Goal: Information Seeking & Learning: Learn about a topic

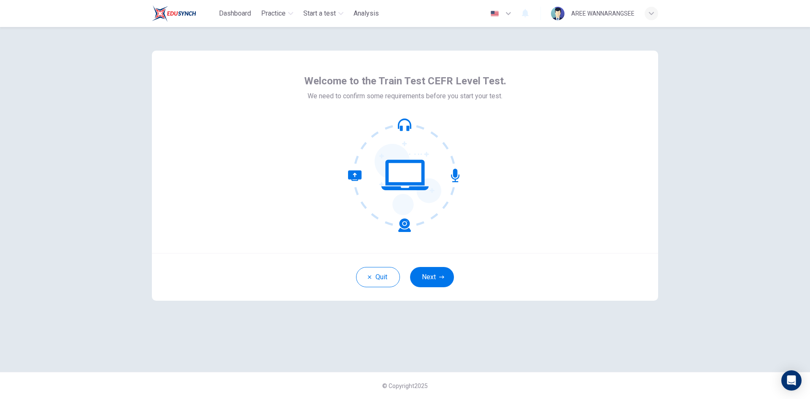
click at [424, 268] on button "Next" at bounding box center [432, 277] width 44 height 20
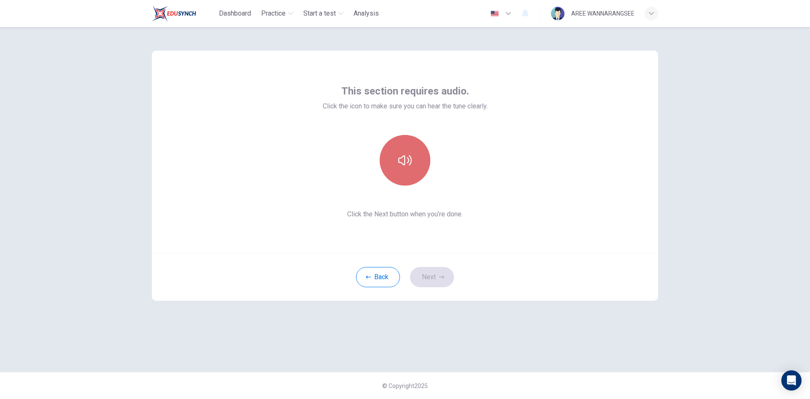
click at [407, 168] on button "button" at bounding box center [405, 160] width 51 height 51
click at [408, 159] on icon "button" at bounding box center [404, 160] width 13 height 13
click at [437, 275] on button "Next" at bounding box center [432, 277] width 44 height 20
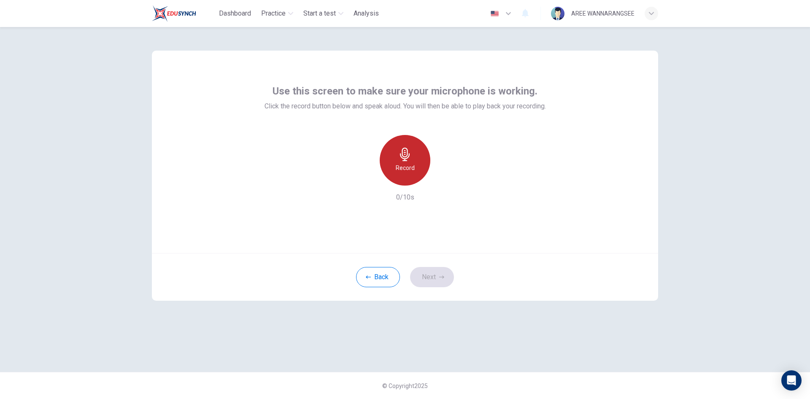
click at [406, 164] on h6 "Record" at bounding box center [405, 168] width 19 height 10
click at [405, 162] on div "Stop" at bounding box center [405, 160] width 51 height 51
click at [437, 176] on div "button" at bounding box center [443, 178] width 13 height 13
click at [435, 275] on button "Next" at bounding box center [432, 277] width 44 height 20
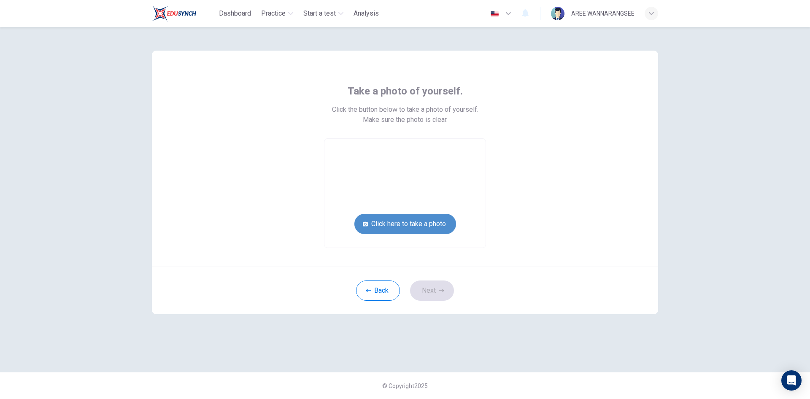
click at [419, 221] on button "Click here to take a photo" at bounding box center [405, 224] width 102 height 20
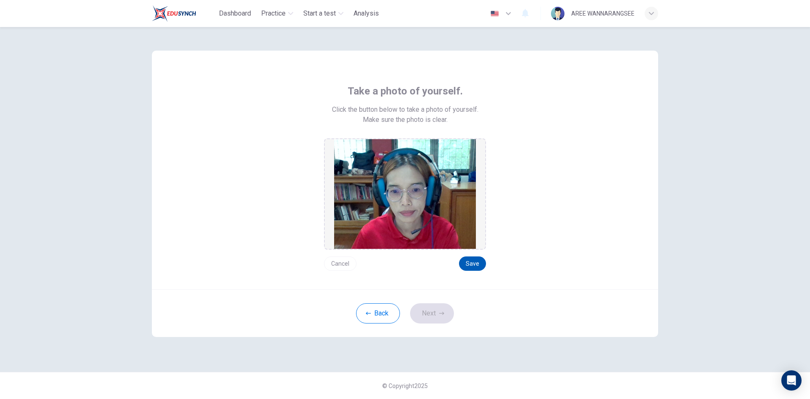
click at [475, 261] on button "Save" at bounding box center [472, 263] width 27 height 14
click at [432, 316] on button "Next" at bounding box center [432, 313] width 44 height 20
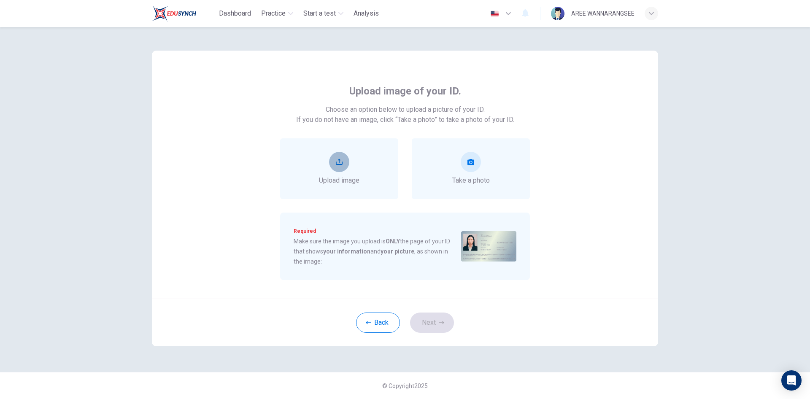
click at [333, 160] on button "upload" at bounding box center [339, 162] width 20 height 20
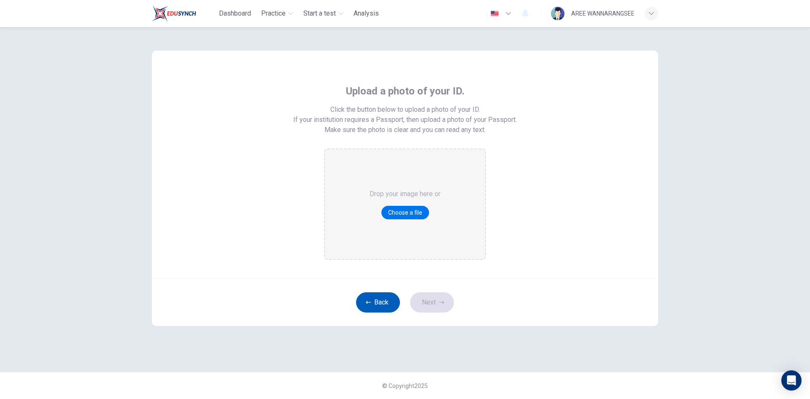
click at [380, 299] on button "Back" at bounding box center [378, 302] width 44 height 20
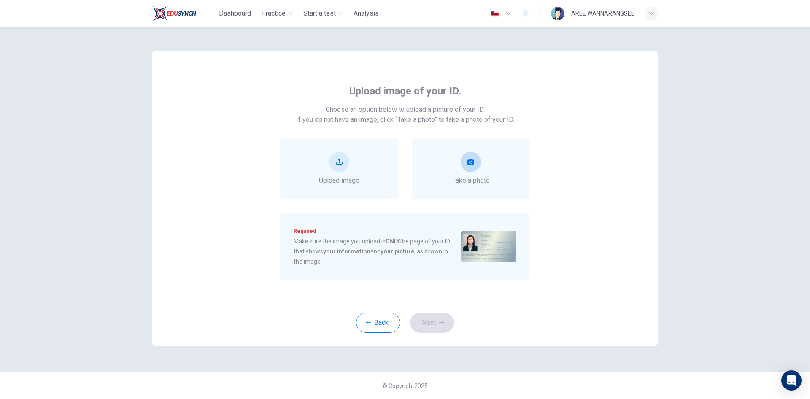
click at [472, 163] on icon "take photo" at bounding box center [470, 162] width 7 height 6
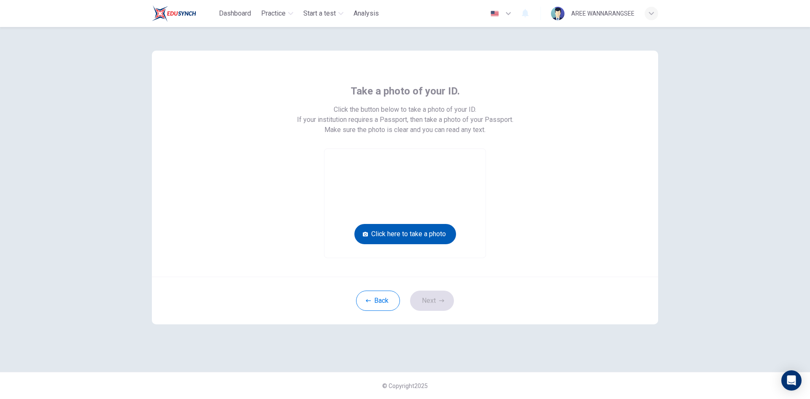
click at [431, 236] on button "Click here to take a photo" at bounding box center [405, 234] width 102 height 20
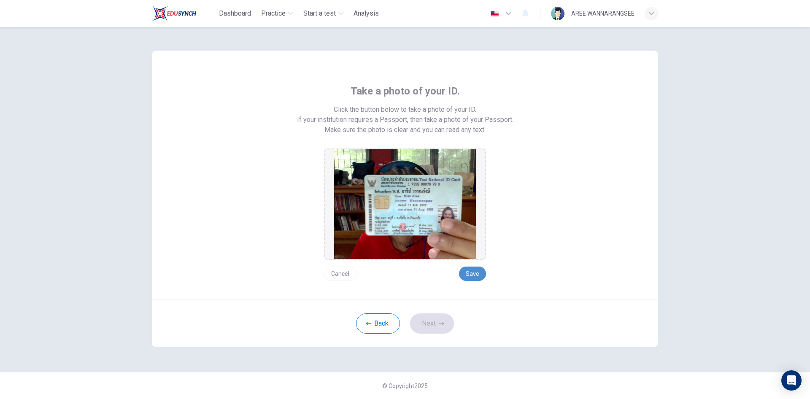
click at [470, 274] on button "Save" at bounding box center [472, 274] width 27 height 14
click at [475, 275] on button "Save" at bounding box center [472, 274] width 27 height 14
click at [472, 272] on button "Save" at bounding box center [472, 274] width 27 height 14
click at [437, 325] on button "Next" at bounding box center [432, 323] width 44 height 20
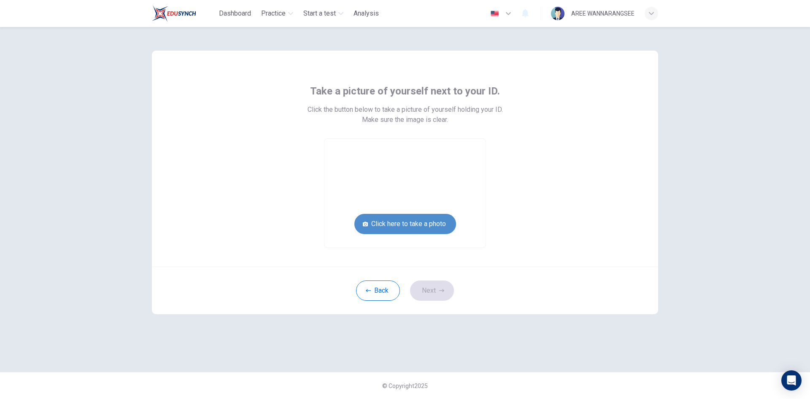
click at [418, 227] on button "Click here to take a photo" at bounding box center [405, 224] width 102 height 20
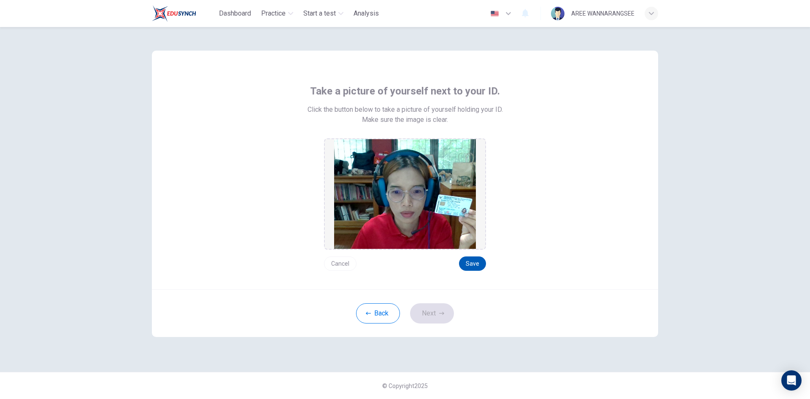
click at [469, 260] on button "Save" at bounding box center [472, 263] width 27 height 14
click at [423, 310] on button "Next" at bounding box center [432, 313] width 44 height 20
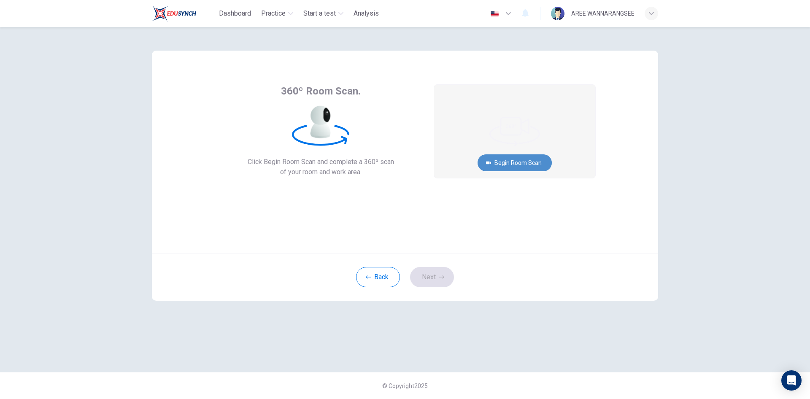
click at [515, 163] on button "Begin Room Scan" at bounding box center [514, 162] width 74 height 17
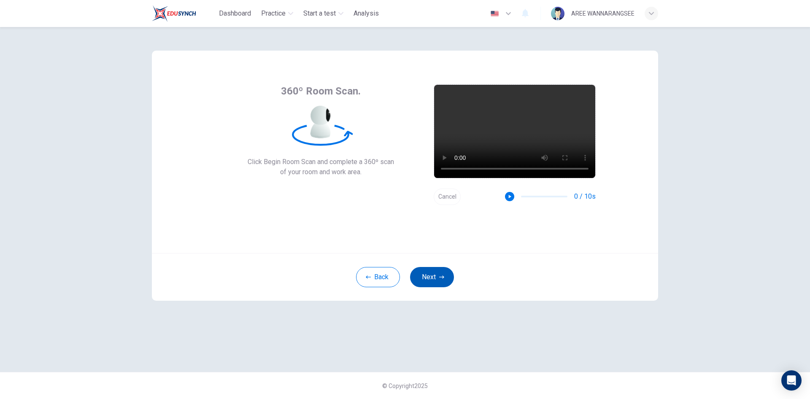
click at [434, 273] on button "Next" at bounding box center [432, 277] width 44 height 20
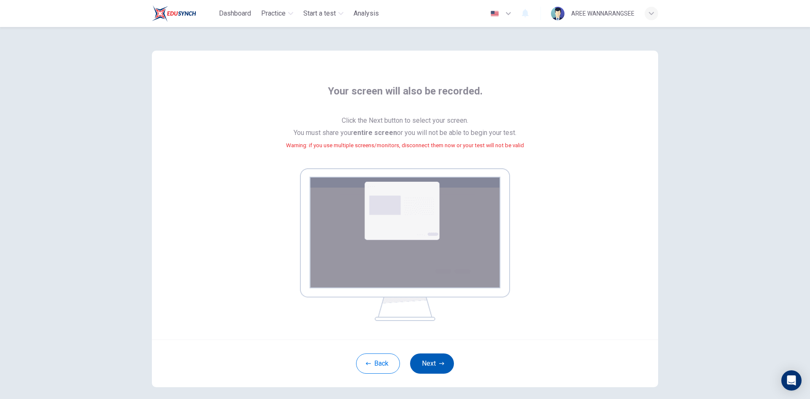
click at [439, 361] on icon "button" at bounding box center [441, 363] width 5 height 5
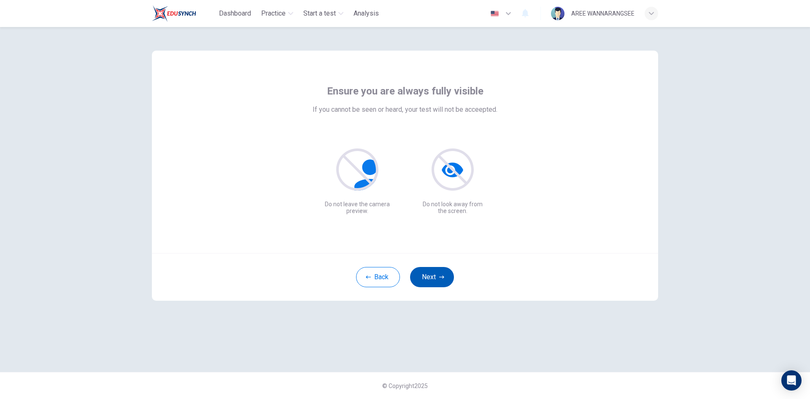
click at [437, 285] on button "Next" at bounding box center [432, 277] width 44 height 20
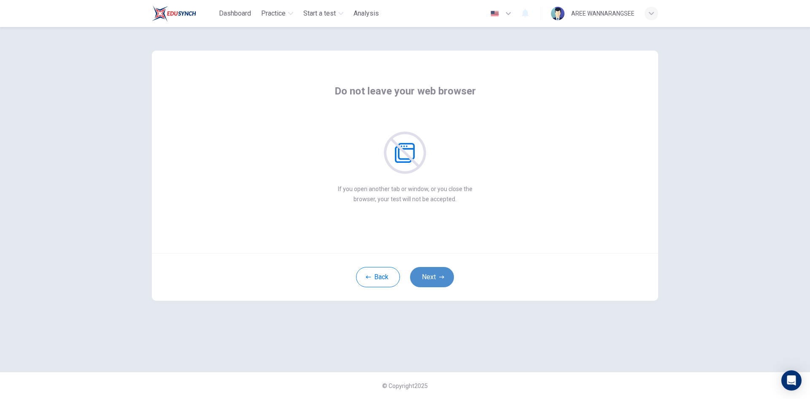
click at [437, 280] on button "Next" at bounding box center [432, 277] width 44 height 20
click at [444, 276] on button "Next" at bounding box center [432, 277] width 44 height 20
click at [435, 280] on button "Next" at bounding box center [432, 277] width 44 height 20
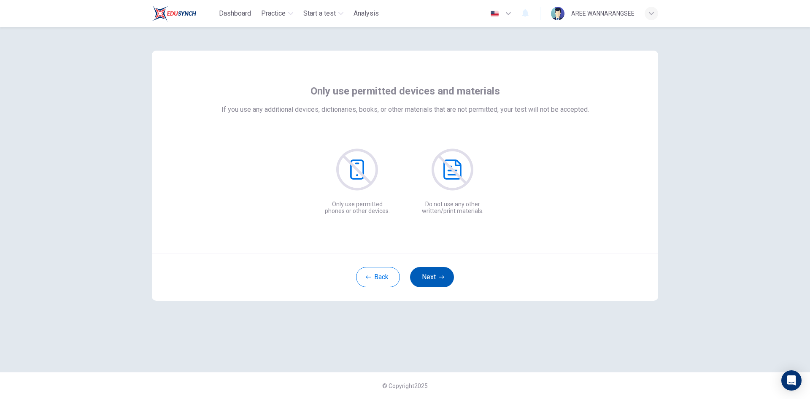
click at [435, 280] on button "Next" at bounding box center [432, 277] width 44 height 20
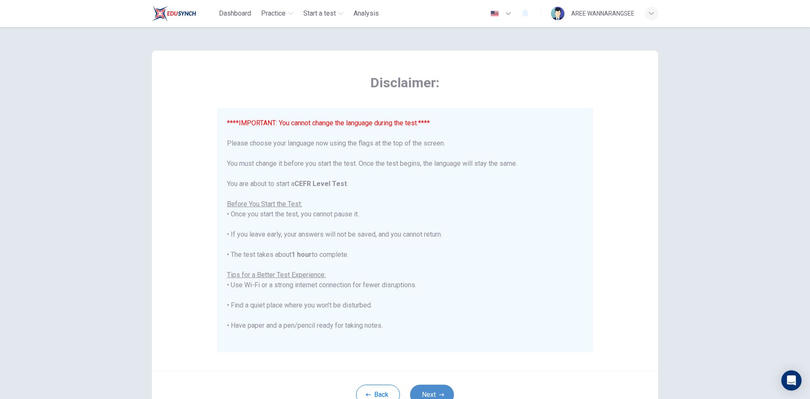
click at [429, 393] on button "Next" at bounding box center [432, 395] width 44 height 20
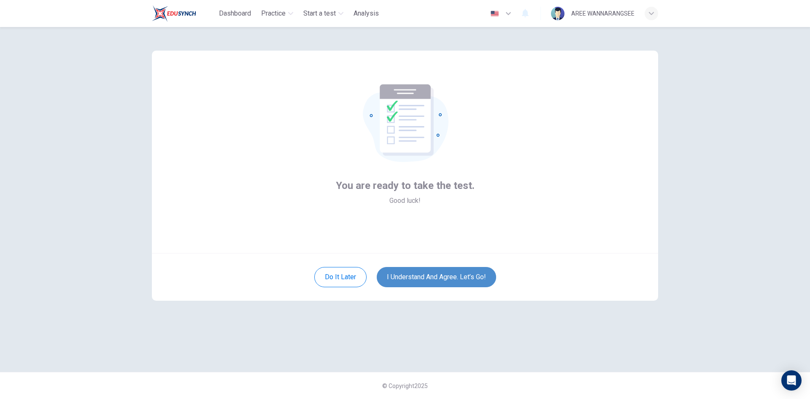
click at [432, 276] on button "I understand and agree. Let’s go!" at bounding box center [436, 277] width 119 height 20
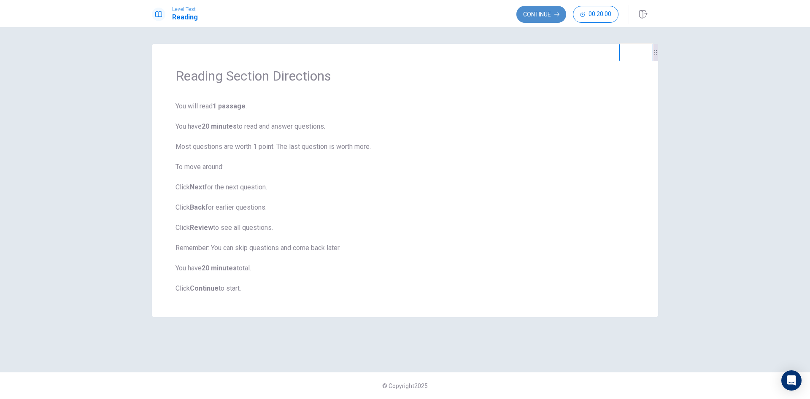
click at [534, 10] on button "Continue" at bounding box center [541, 14] width 50 height 17
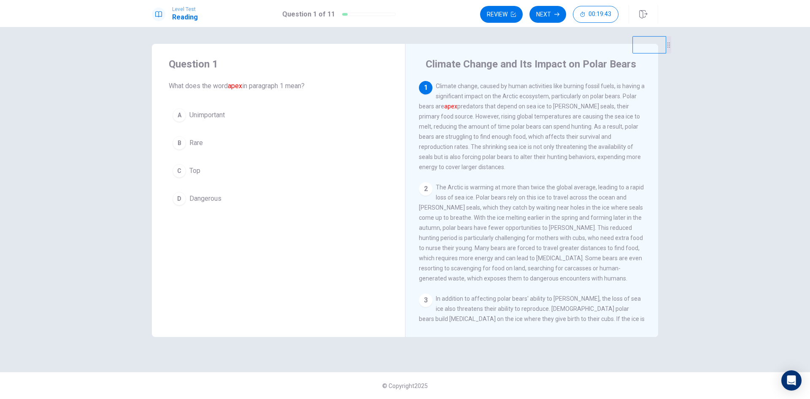
drag, startPoint x: 627, startPoint y: 59, endPoint x: 668, endPoint y: 33, distance: 48.7
click at [668, 33] on div "Question 1 What does the word apex in paragraph 1 mean? A Unimportant B Rare C …" at bounding box center [405, 213] width 810 height 372
drag, startPoint x: 634, startPoint y: 64, endPoint x: 658, endPoint y: 36, distance: 36.5
click at [658, 36] on video at bounding box center [645, 42] width 34 height 17
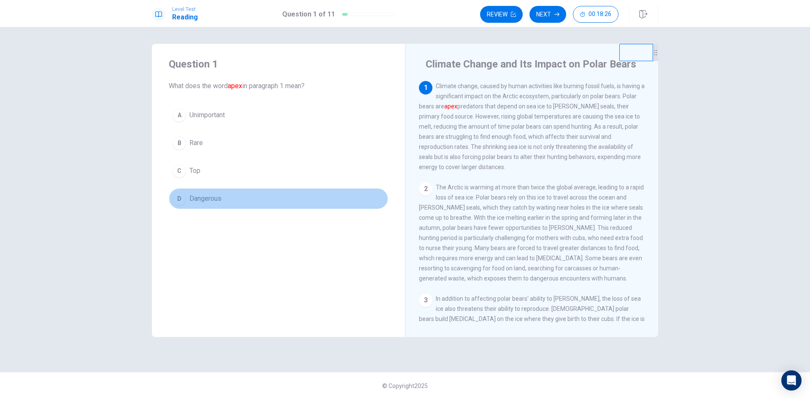
click at [178, 197] on div "D" at bounding box center [179, 198] width 13 height 13
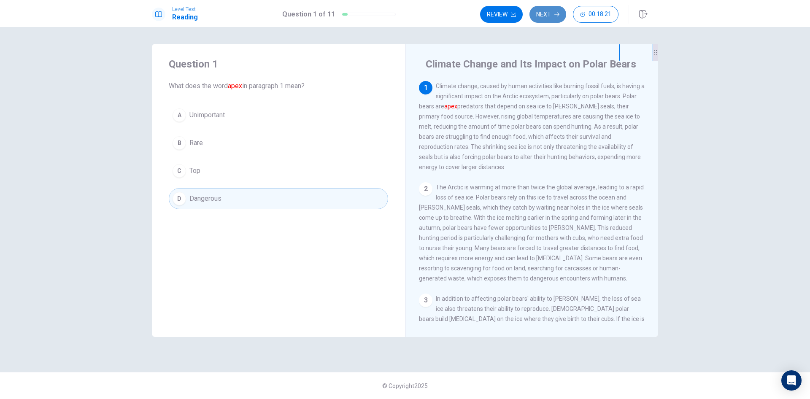
click at [541, 12] on button "Next" at bounding box center [547, 14] width 37 height 17
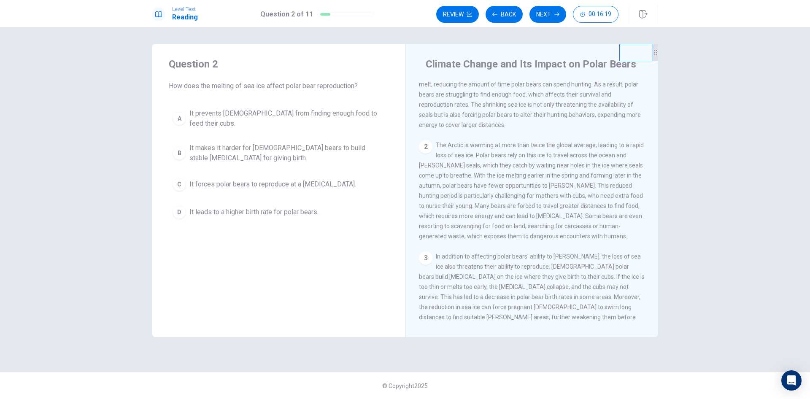
scroll to position [84, 0]
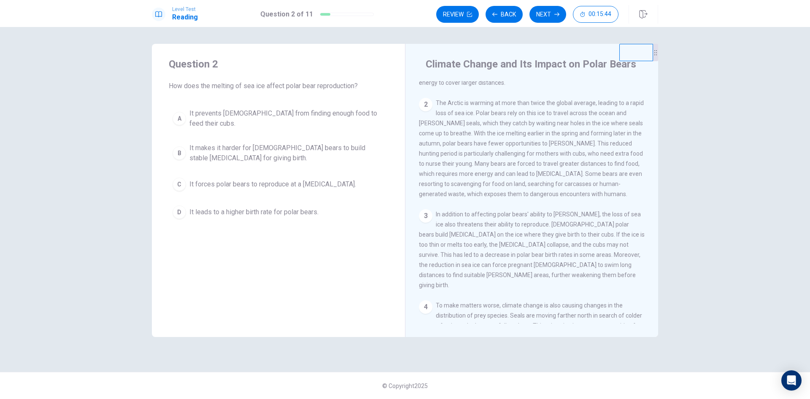
click at [177, 178] on div "C" at bounding box center [179, 184] width 13 height 13
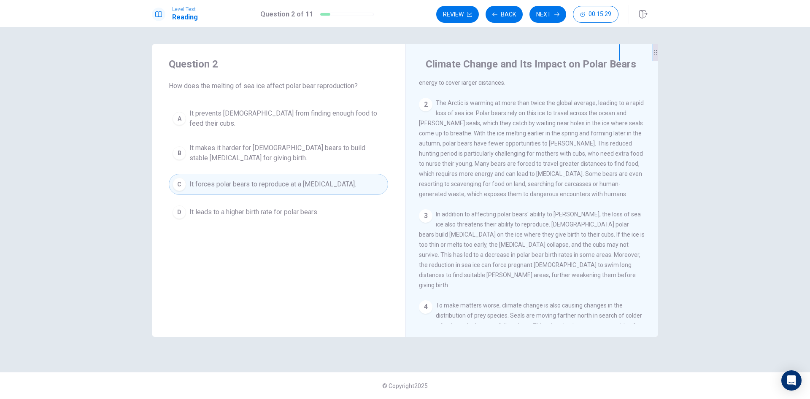
click at [176, 146] on div "B" at bounding box center [179, 152] width 13 height 13
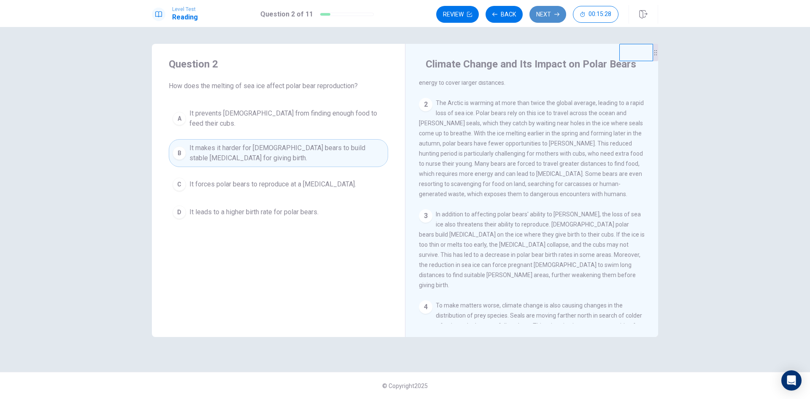
click at [549, 11] on button "Next" at bounding box center [547, 14] width 37 height 17
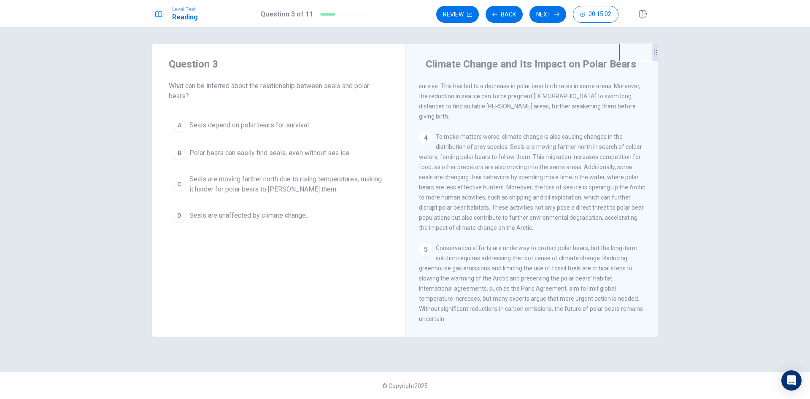
scroll to position [272, 0]
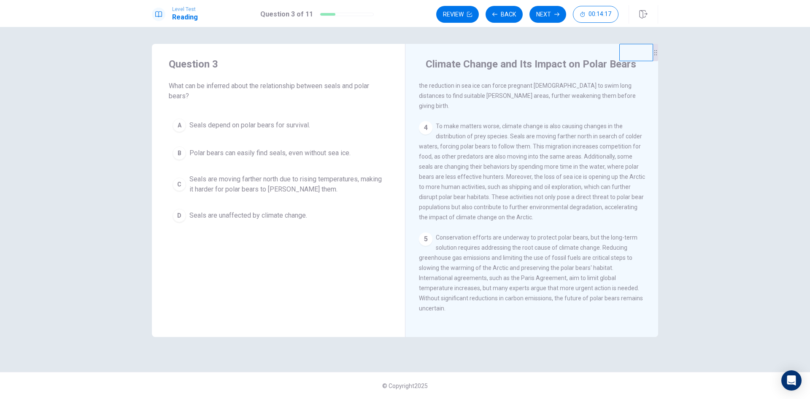
click at [171, 186] on button "C Seals are moving farther north due to rising temperatures, making it harder f…" at bounding box center [278, 184] width 219 height 28
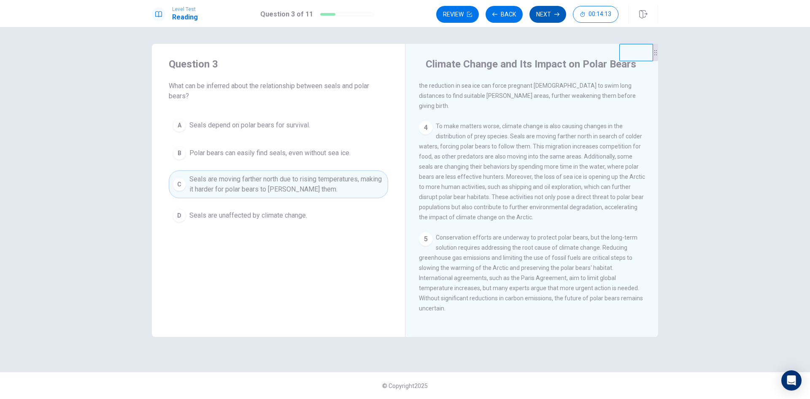
click at [546, 9] on button "Next" at bounding box center [547, 14] width 37 height 17
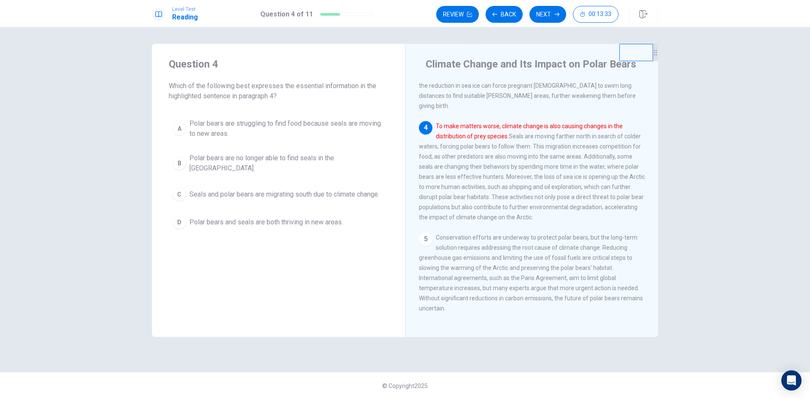
click at [183, 130] on div "A" at bounding box center [179, 128] width 13 height 13
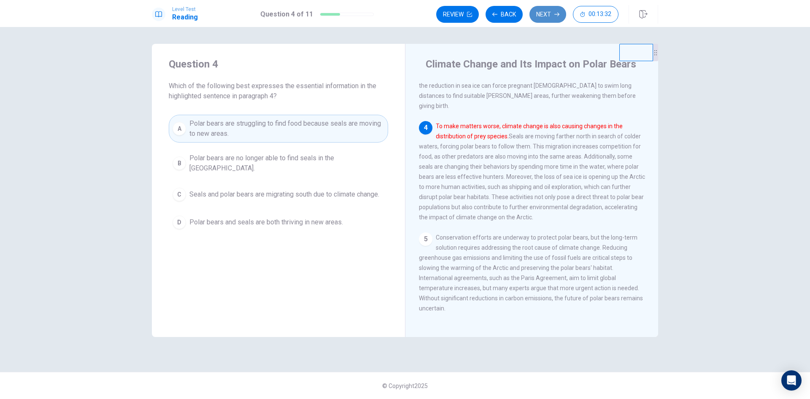
click at [549, 16] on button "Next" at bounding box center [547, 14] width 37 height 17
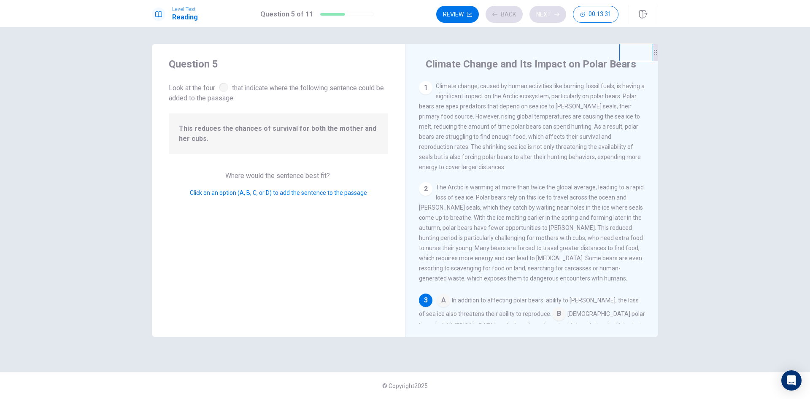
scroll to position [147, 0]
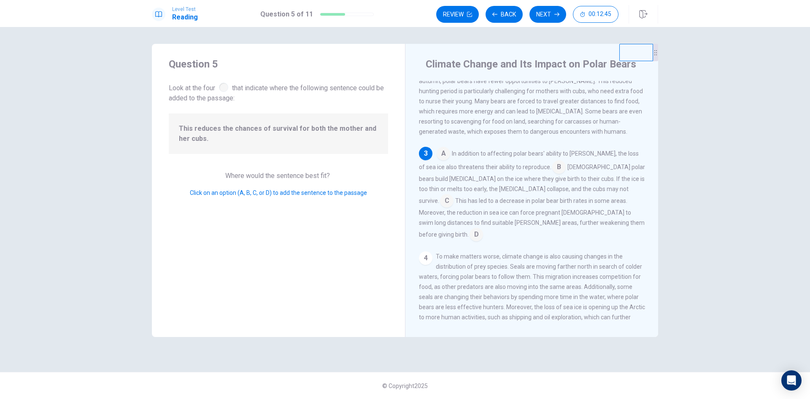
click at [453, 198] on input at bounding box center [446, 201] width 13 height 13
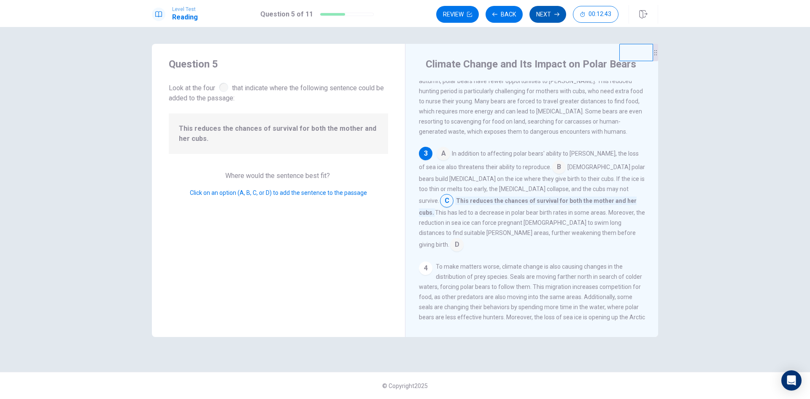
click at [548, 11] on button "Next" at bounding box center [547, 14] width 37 height 17
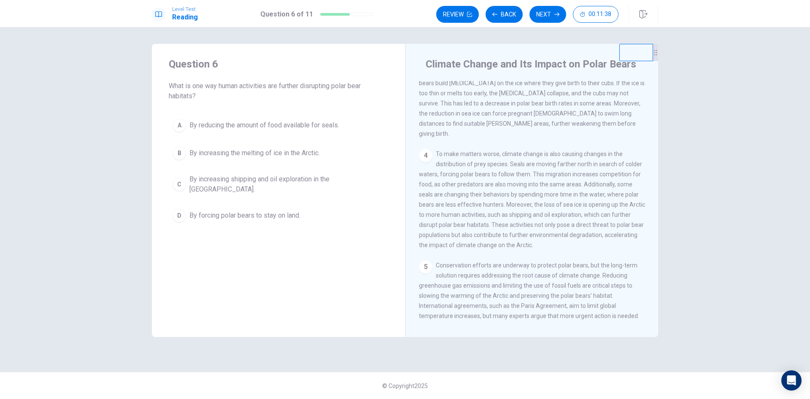
scroll to position [272, 0]
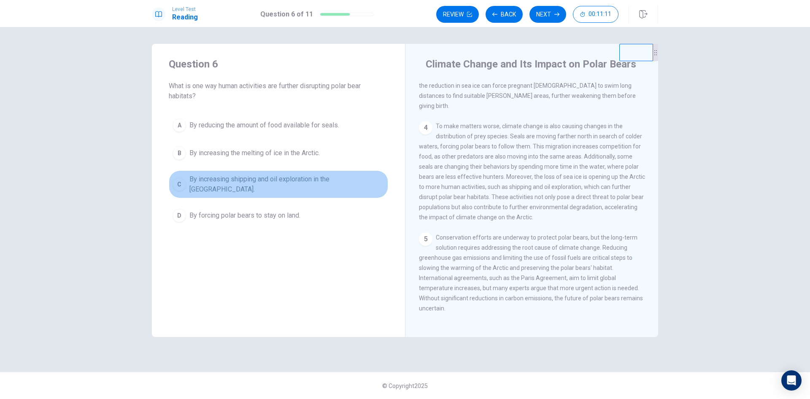
click at [231, 183] on span "By increasing shipping and oil exploration in the [GEOGRAPHIC_DATA]." at bounding box center [286, 184] width 195 height 20
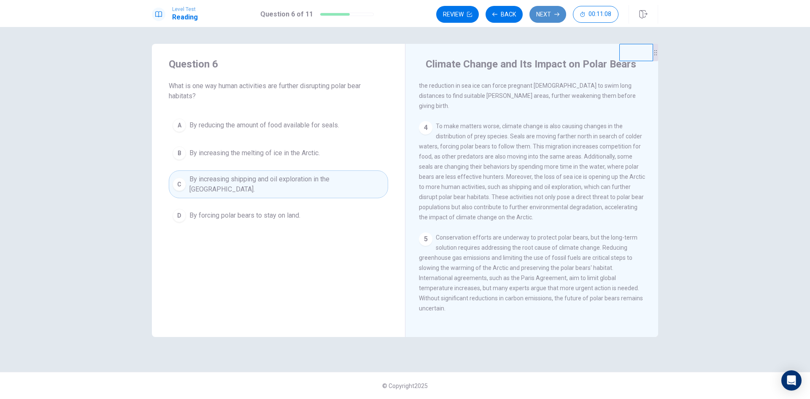
click at [544, 10] on button "Next" at bounding box center [547, 14] width 37 height 17
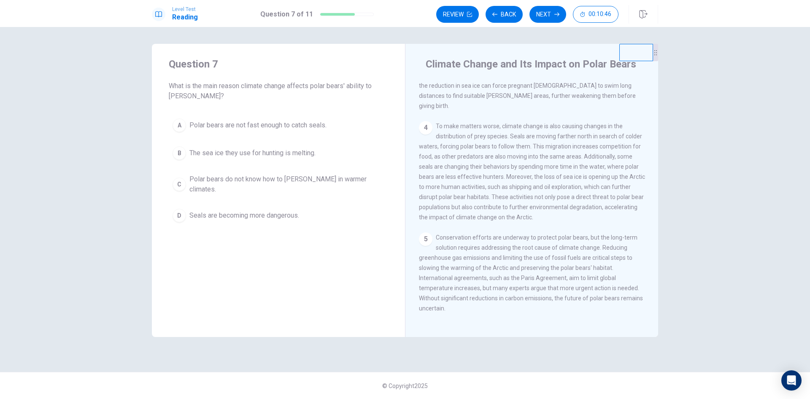
click at [189, 154] on button "B The sea ice they use for hunting is melting." at bounding box center [278, 153] width 219 height 21
click at [538, 17] on button "Next" at bounding box center [547, 14] width 37 height 17
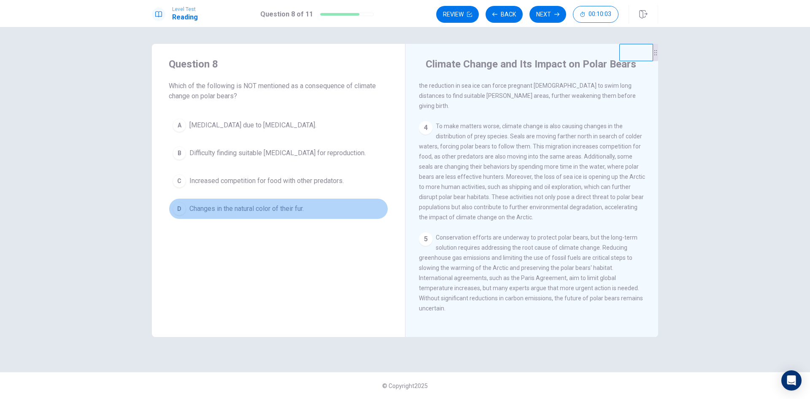
click at [216, 207] on span "Changes in the natural color of their fur." at bounding box center [246, 209] width 114 height 10
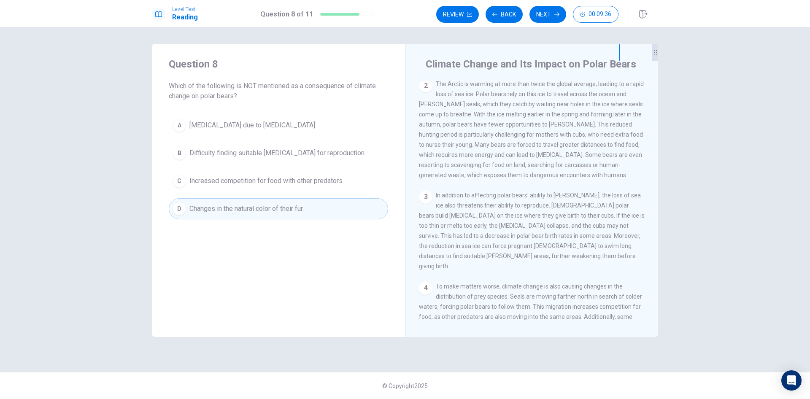
scroll to position [61, 0]
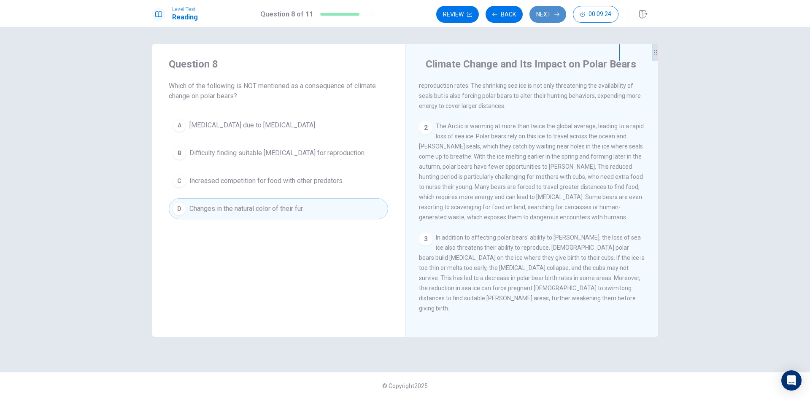
click at [550, 16] on button "Next" at bounding box center [547, 14] width 37 height 17
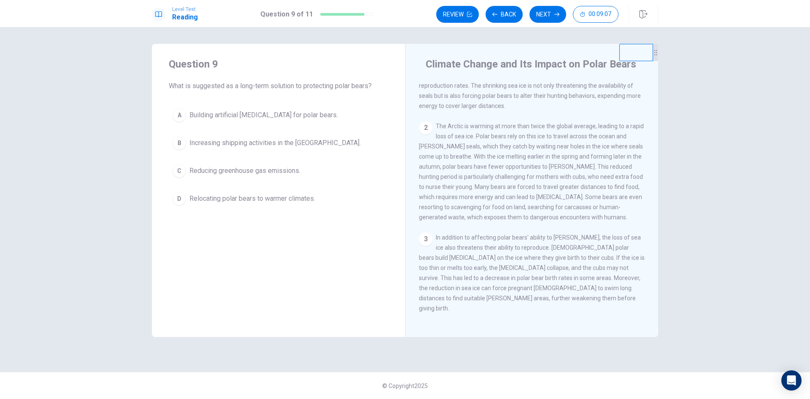
click at [282, 168] on span "Reducing greenhouse gas emissions." at bounding box center [244, 171] width 111 height 10
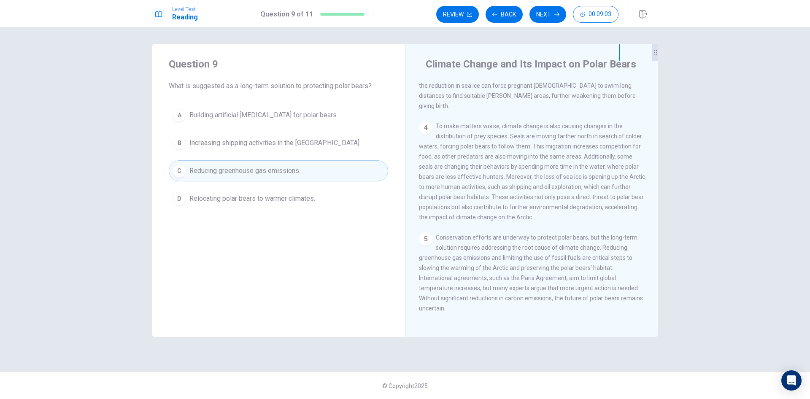
scroll to position [272, 0]
click at [550, 13] on button "Next" at bounding box center [547, 14] width 37 height 17
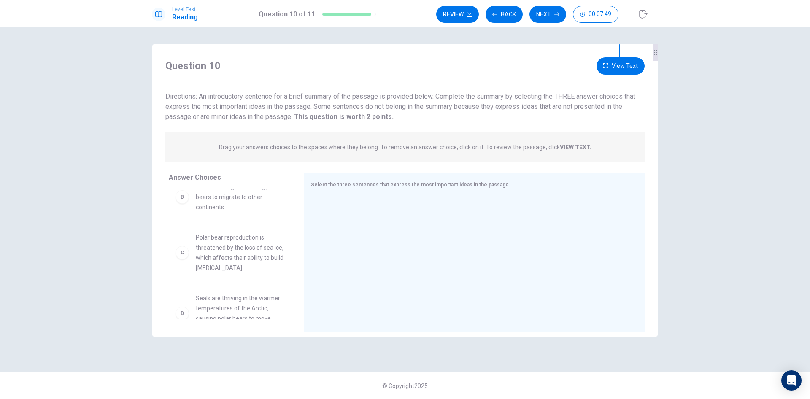
scroll to position [84, 0]
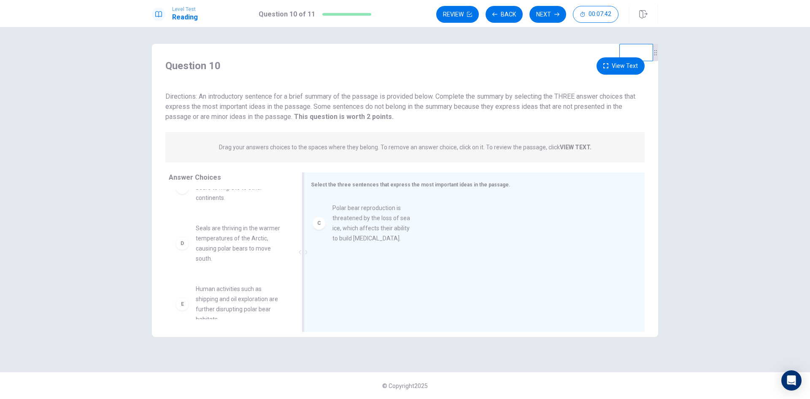
drag, startPoint x: 243, startPoint y: 232, endPoint x: 373, endPoint y: 221, distance: 130.8
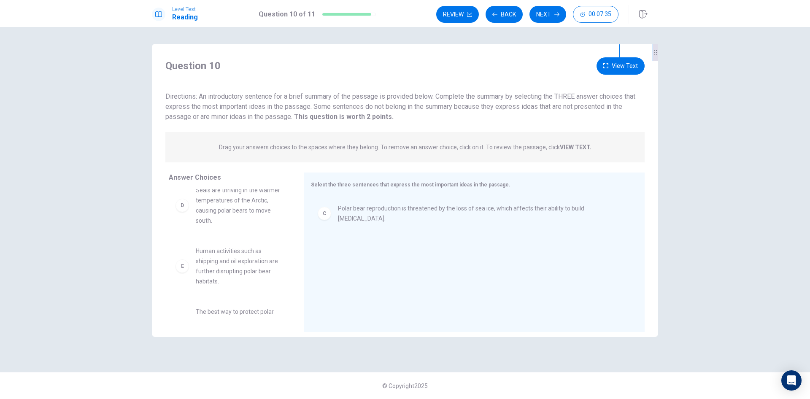
scroll to position [127, 0]
drag, startPoint x: 226, startPoint y: 242, endPoint x: 359, endPoint y: 240, distance: 133.7
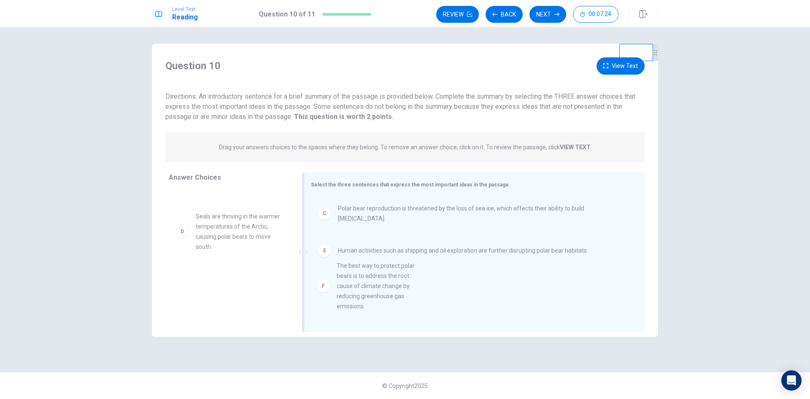
scroll to position [6, 0]
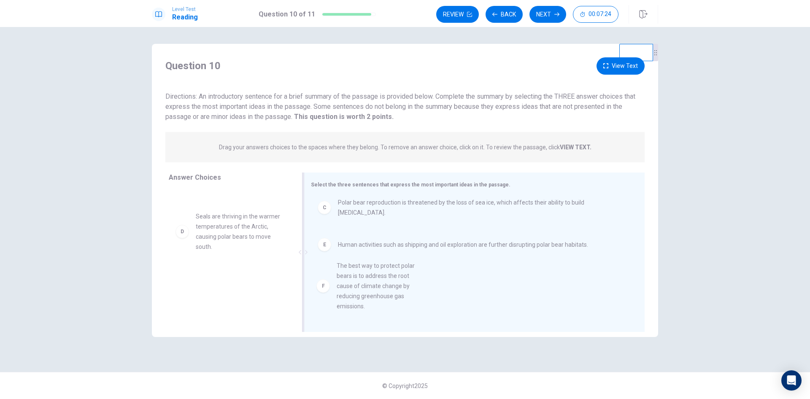
drag, startPoint x: 221, startPoint y: 274, endPoint x: 363, endPoint y: 272, distance: 141.7
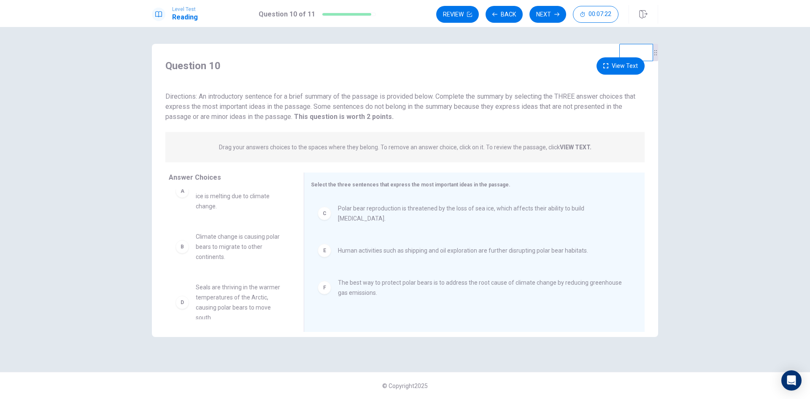
scroll to position [0, 0]
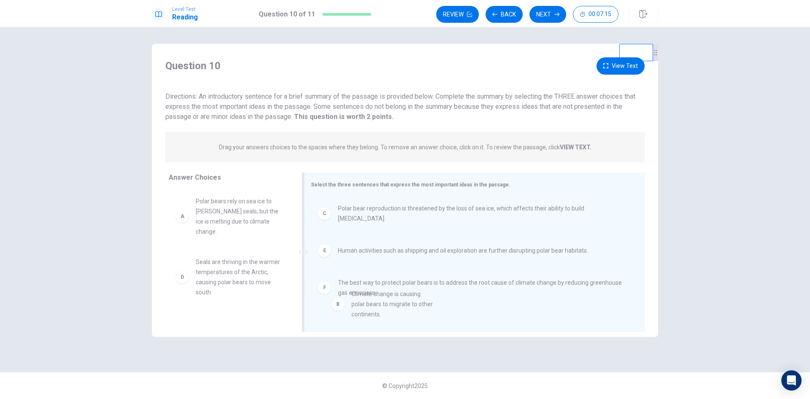
drag, startPoint x: 208, startPoint y: 269, endPoint x: 366, endPoint y: 311, distance: 163.3
click at [546, 13] on button "Next" at bounding box center [547, 14] width 37 height 17
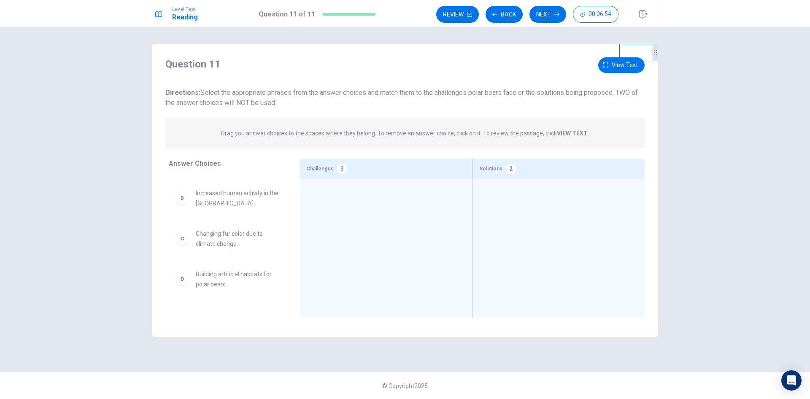
scroll to position [42, 0]
drag, startPoint x: 219, startPoint y: 235, endPoint x: 339, endPoint y: 223, distance: 120.4
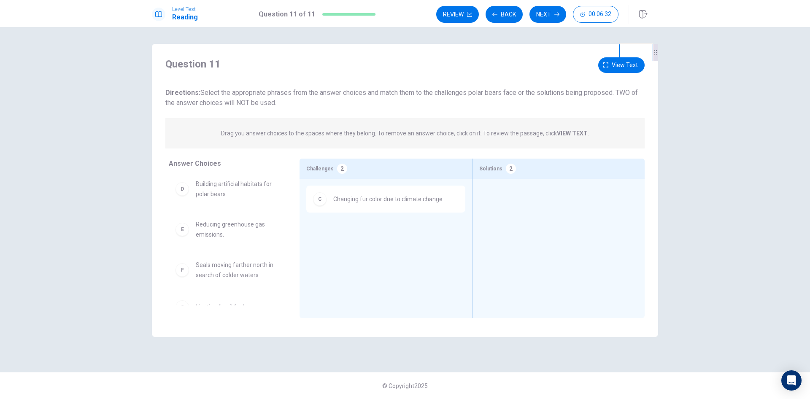
scroll to position [85, 0]
drag, startPoint x: 221, startPoint y: 275, endPoint x: 521, endPoint y: 209, distance: 306.6
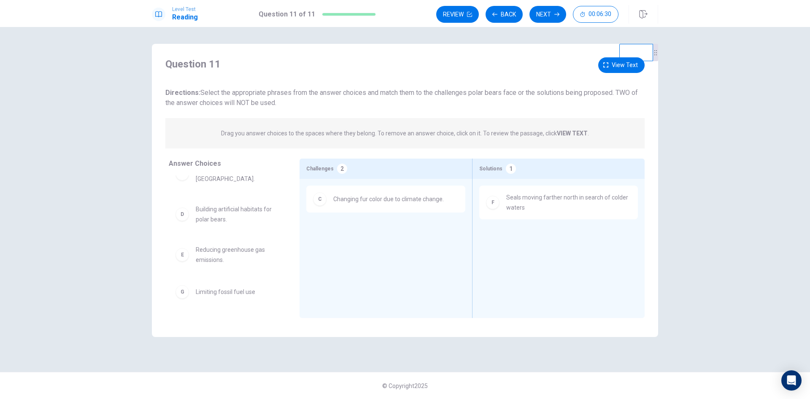
scroll to position [59, 0]
click at [548, 12] on button "Next" at bounding box center [547, 14] width 37 height 17
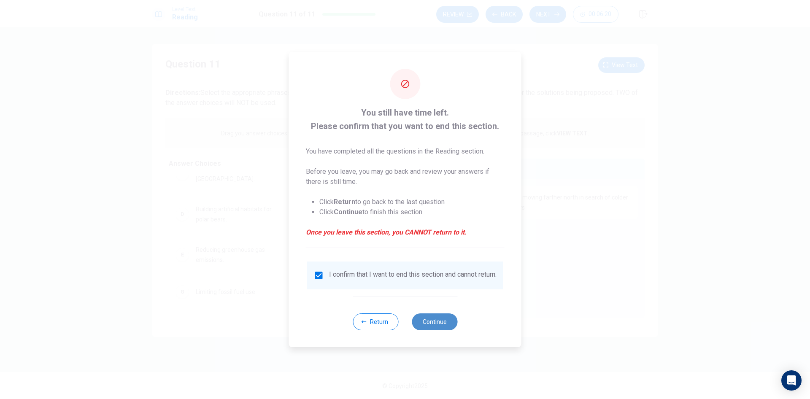
click at [449, 326] on button "Continue" at bounding box center [435, 321] width 46 height 17
click at [435, 326] on button "Continue" at bounding box center [435, 321] width 46 height 17
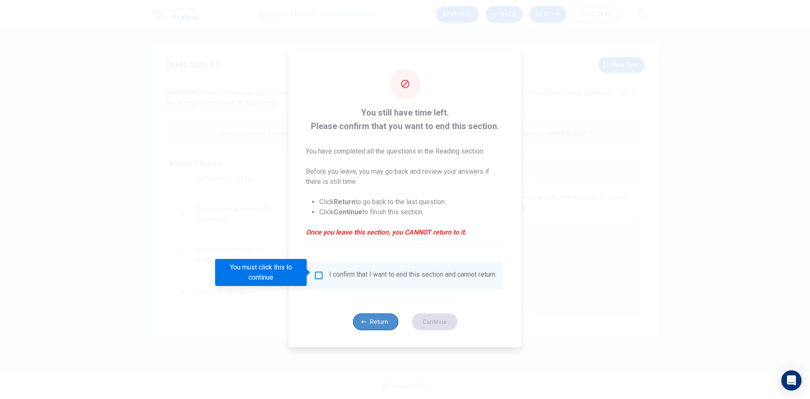
click at [365, 324] on icon "button" at bounding box center [363, 321] width 5 height 5
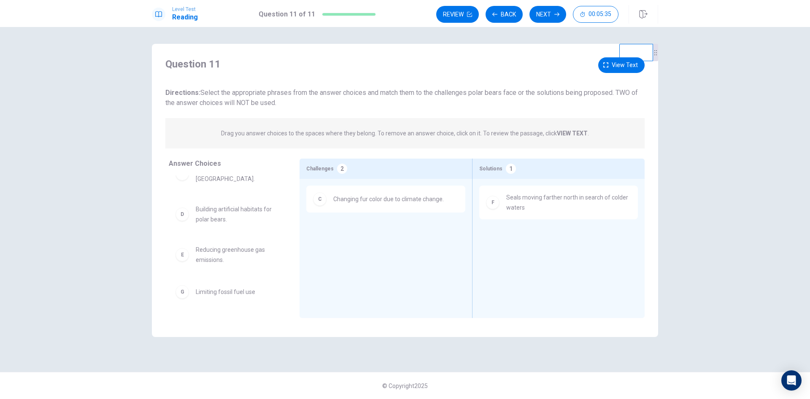
scroll to position [0, 0]
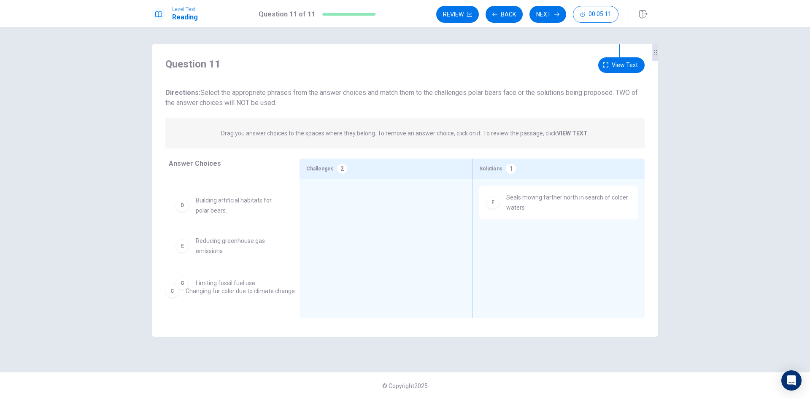
drag, startPoint x: 363, startPoint y: 208, endPoint x: 216, endPoint y: 275, distance: 161.4
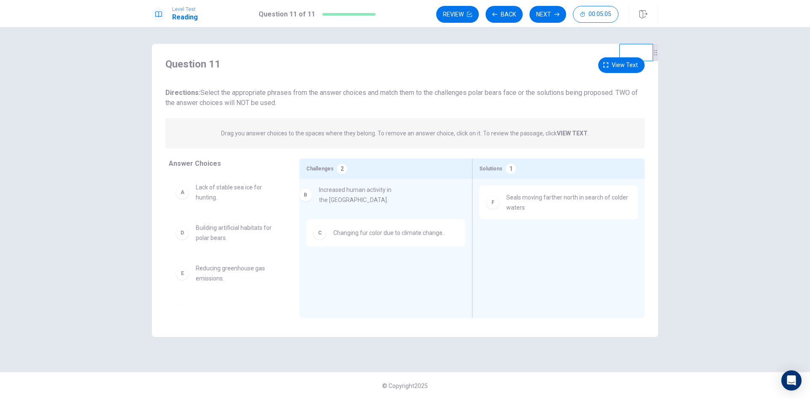
drag, startPoint x: 234, startPoint y: 227, endPoint x: 336, endPoint y: 198, distance: 106.0
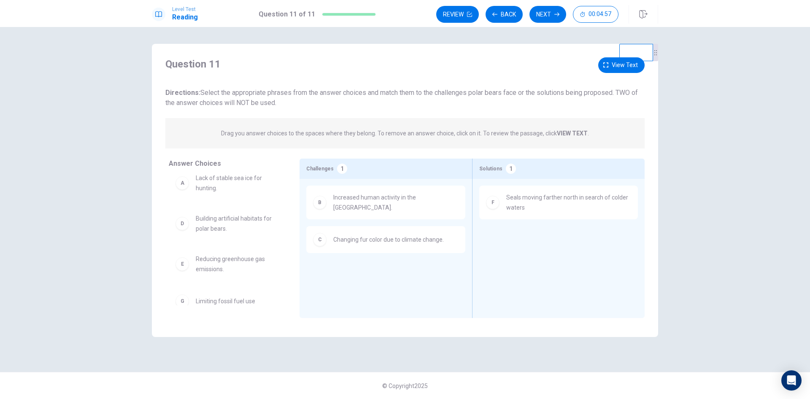
scroll to position [19, 0]
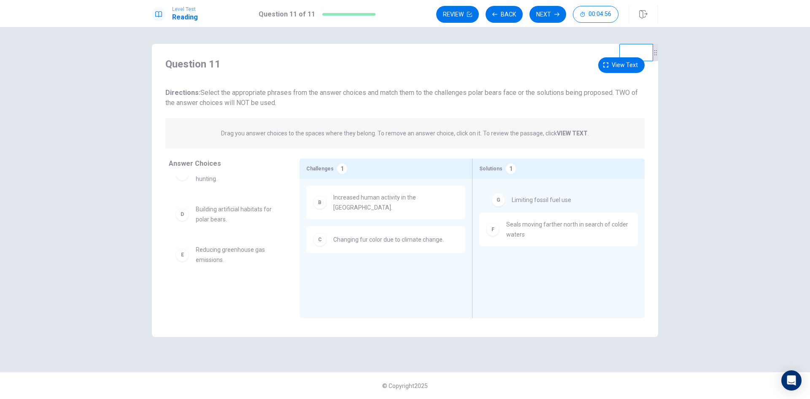
drag, startPoint x: 223, startPoint y: 291, endPoint x: 548, endPoint y: 197, distance: 337.7
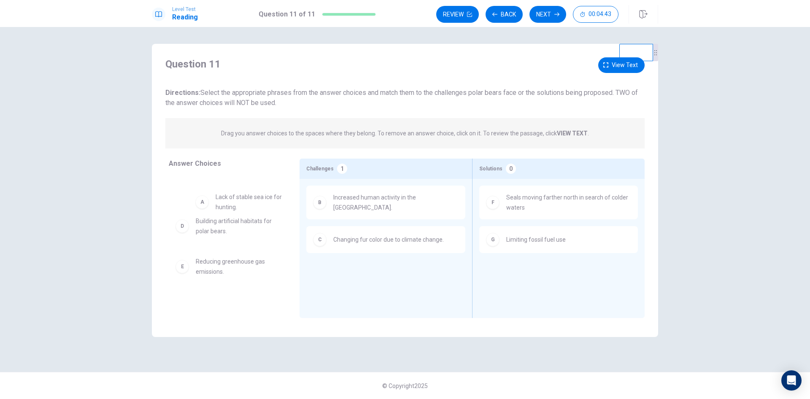
drag, startPoint x: 233, startPoint y: 195, endPoint x: 229, endPoint y: 208, distance: 13.7
drag, startPoint x: 206, startPoint y: 271, endPoint x: 205, endPoint y: 259, distance: 11.8
drag, startPoint x: 191, startPoint y: 271, endPoint x: 339, endPoint y: 245, distance: 149.9
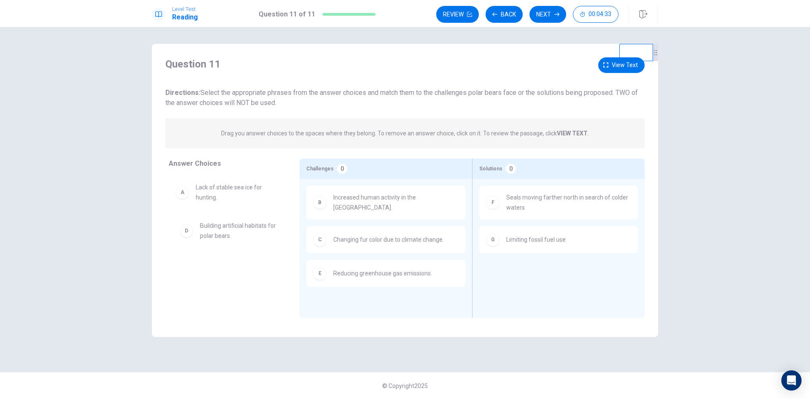
drag, startPoint x: 215, startPoint y: 236, endPoint x: 220, endPoint y: 233, distance: 6.0
drag, startPoint x: 213, startPoint y: 190, endPoint x: 537, endPoint y: 230, distance: 326.4
drag, startPoint x: 495, startPoint y: 250, endPoint x: 487, endPoint y: 284, distance: 35.5
drag, startPoint x: 500, startPoint y: 245, endPoint x: 221, endPoint y: 276, distance: 280.1
drag, startPoint x: 275, startPoint y: 191, endPoint x: 513, endPoint y: 238, distance: 243.0
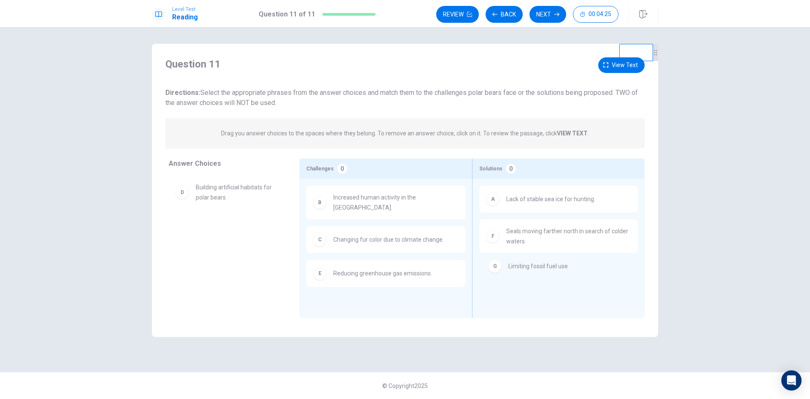
drag, startPoint x: 243, startPoint y: 237, endPoint x: 526, endPoint y: 270, distance: 284.1
click at [196, 238] on div "G Limiting fossil fuel use" at bounding box center [227, 229] width 117 height 27
click at [204, 235] on div "G Limiting fossil fuel use" at bounding box center [227, 229] width 104 height 13
drag, startPoint x: 187, startPoint y: 194, endPoint x: 499, endPoint y: 273, distance: 321.2
drag, startPoint x: 194, startPoint y: 232, endPoint x: 507, endPoint y: 278, distance: 316.5
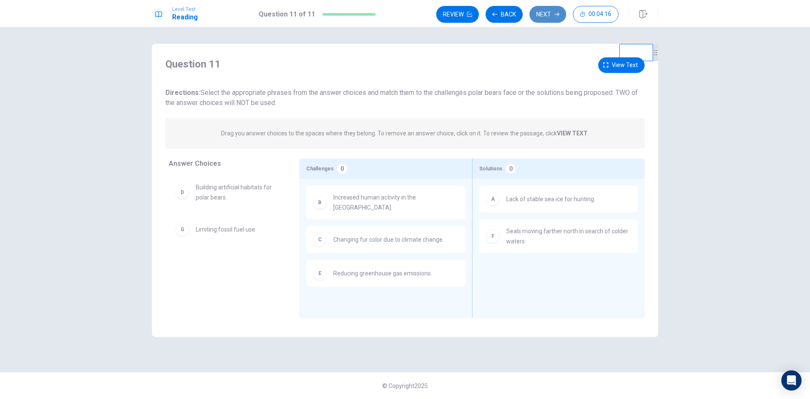
click at [541, 16] on button "Next" at bounding box center [547, 14] width 37 height 17
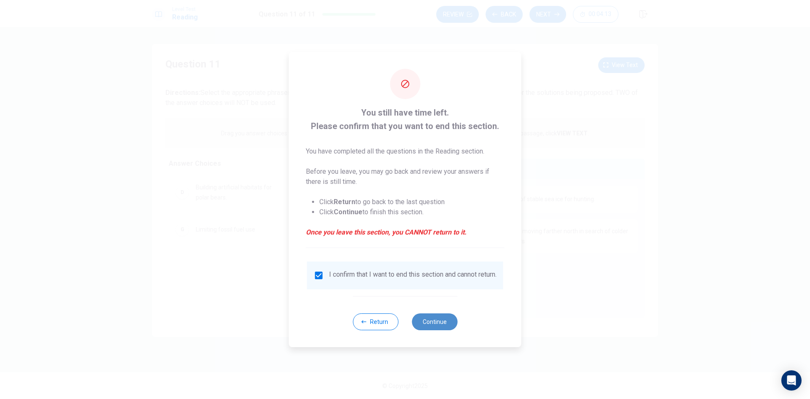
click at [438, 326] on button "Continue" at bounding box center [435, 321] width 46 height 17
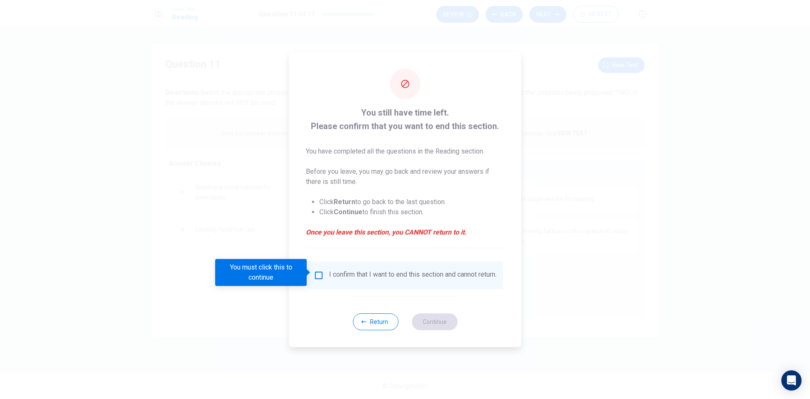
click at [312, 273] on div "You must click this to continue" at bounding box center [263, 272] width 97 height 27
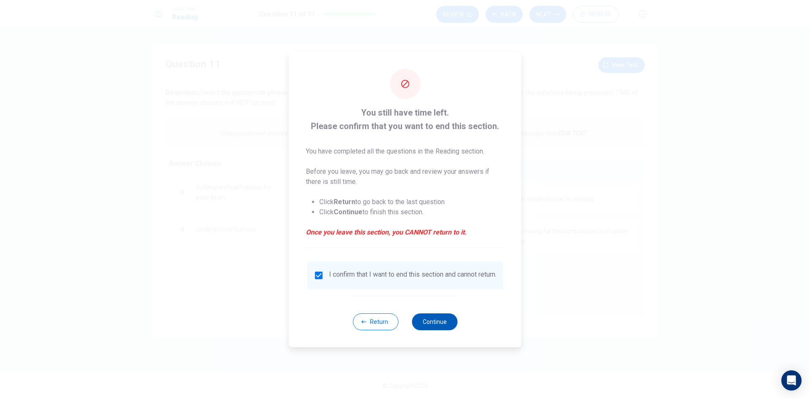
click at [433, 328] on button "Continue" at bounding box center [435, 321] width 46 height 17
click at [429, 322] on button "Continue" at bounding box center [435, 321] width 46 height 17
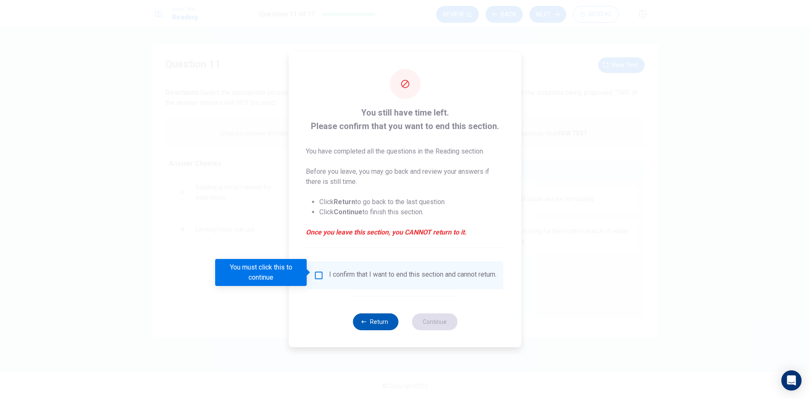
click at [385, 322] on button "Return" at bounding box center [376, 321] width 46 height 17
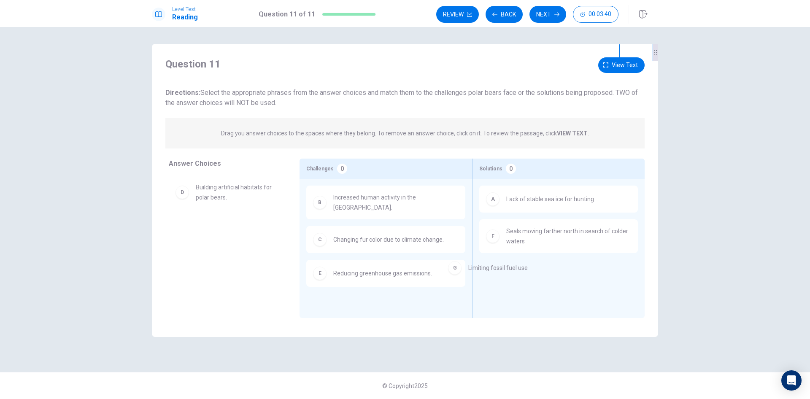
drag, startPoint x: 228, startPoint y: 234, endPoint x: 524, endPoint y: 277, distance: 298.8
drag, startPoint x: 223, startPoint y: 187, endPoint x: 569, endPoint y: 278, distance: 357.5
drag, startPoint x: 226, startPoint y: 236, endPoint x: 538, endPoint y: 278, distance: 314.6
click at [549, 14] on button "Next" at bounding box center [547, 14] width 37 height 17
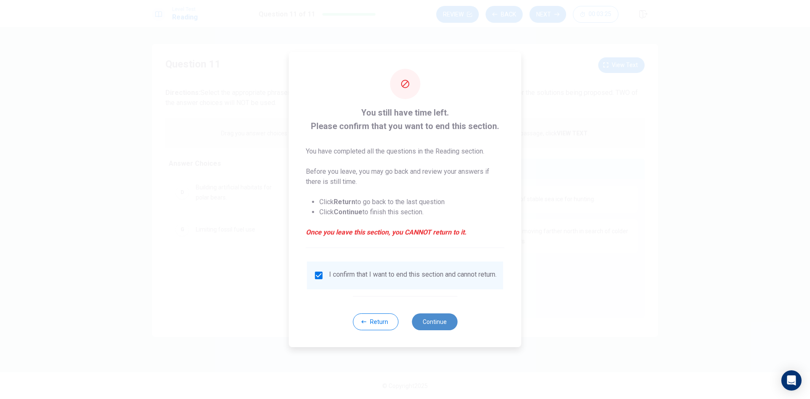
click at [445, 328] on button "Continue" at bounding box center [435, 321] width 46 height 17
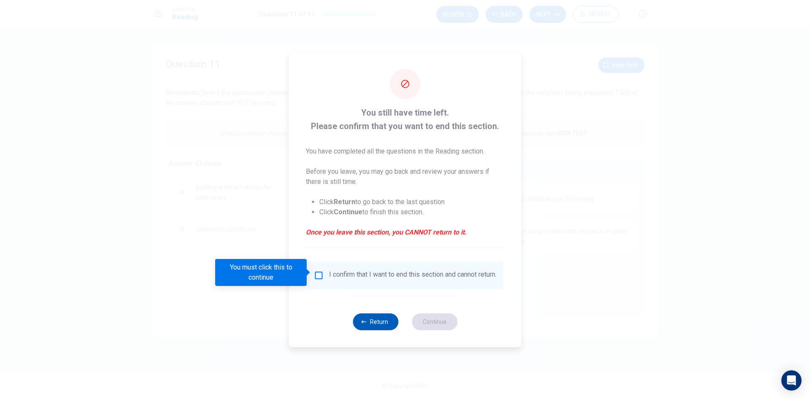
click at [370, 325] on button "Return" at bounding box center [376, 321] width 46 height 17
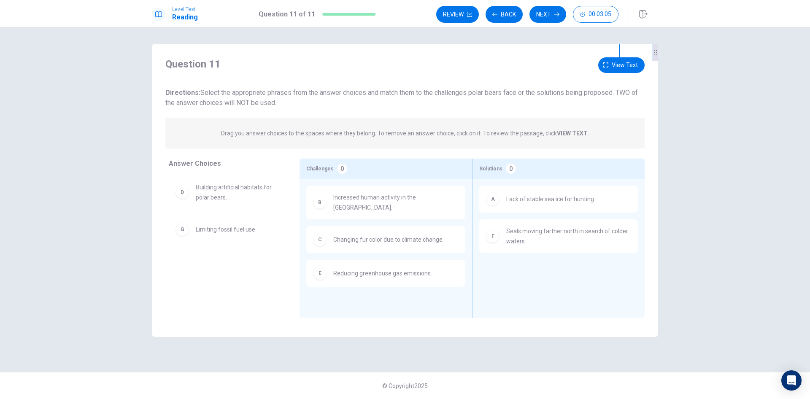
click at [494, 46] on div "Question 11 View text Directions: Select the appropriate phrases from the answe…" at bounding box center [405, 190] width 506 height 293
click at [503, 10] on button "Back" at bounding box center [503, 14] width 37 height 17
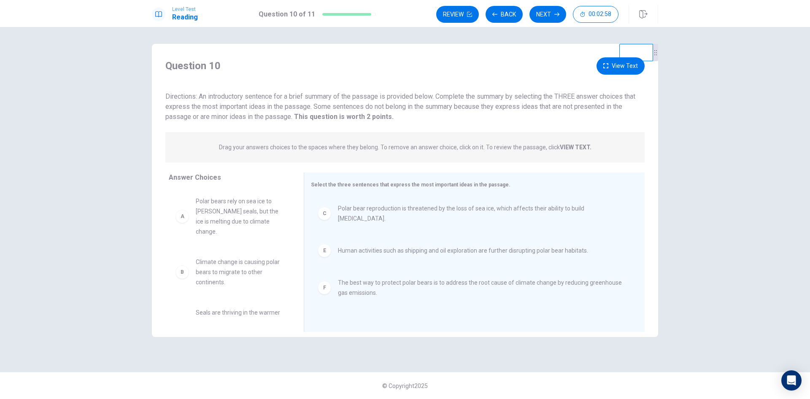
click at [496, 2] on div "Level Test Reading Question 10 of 11 Review Back Next 00:02:58" at bounding box center [405, 13] width 810 height 27
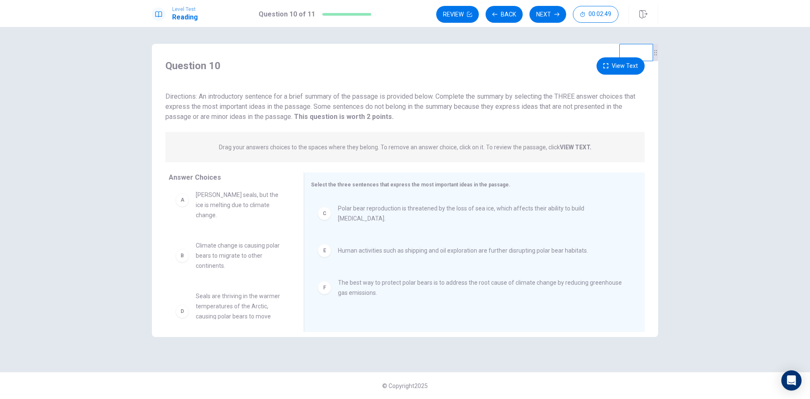
scroll to position [25, 0]
click at [510, 11] on button "Back" at bounding box center [503, 14] width 37 height 17
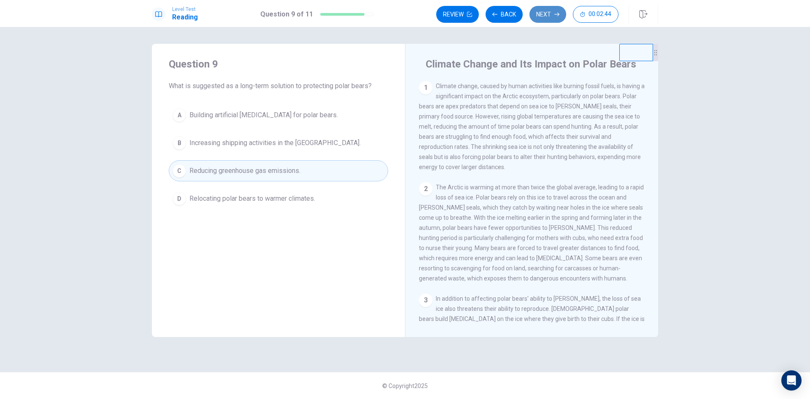
click at [547, 18] on button "Next" at bounding box center [547, 14] width 37 height 17
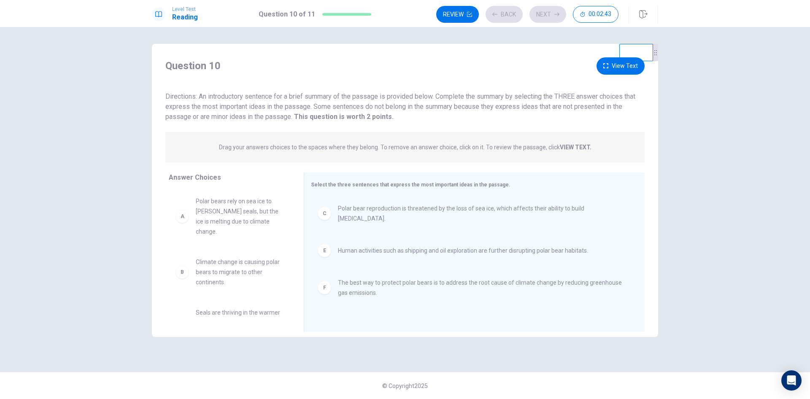
click at [547, 18] on div "Review Back Next 00:02:43" at bounding box center [527, 14] width 182 height 17
click at [549, 12] on button "Next" at bounding box center [547, 14] width 37 height 17
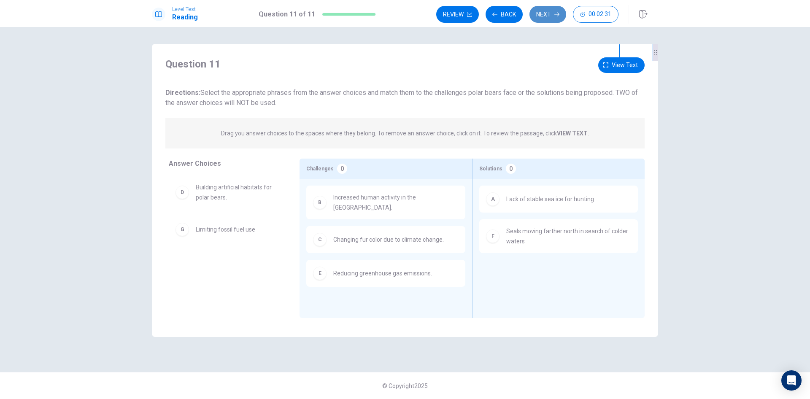
click at [539, 17] on button "Next" at bounding box center [547, 14] width 37 height 17
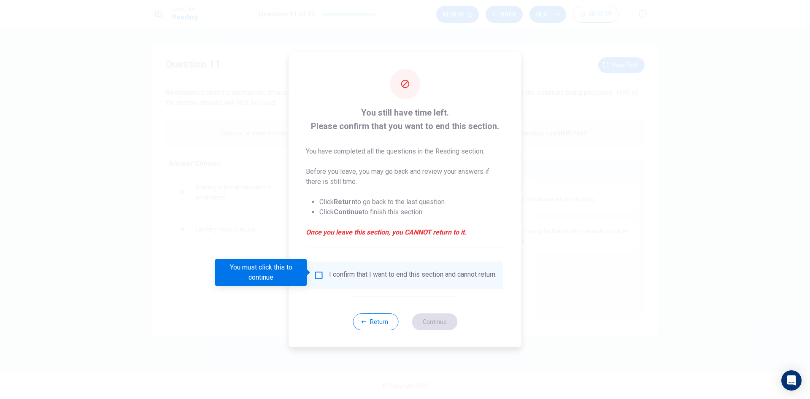
click at [323, 274] on div "I confirm that I want to end this section and cannot return." at bounding box center [405, 275] width 183 height 10
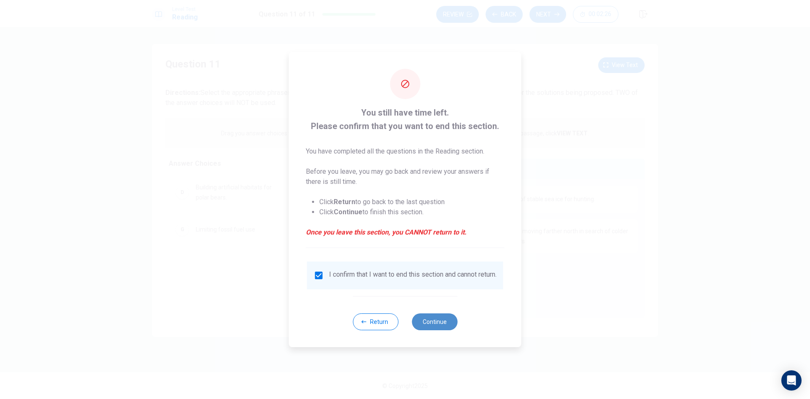
click at [435, 321] on button "Continue" at bounding box center [435, 321] width 46 height 17
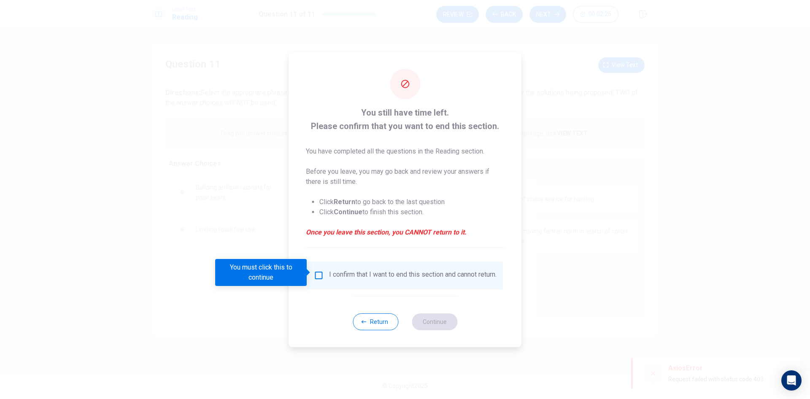
click at [583, 252] on div at bounding box center [405, 199] width 810 height 399
click at [526, 291] on div at bounding box center [405, 199] width 810 height 399
click at [321, 263] on div "I confirm that I want to end this section and cannot return." at bounding box center [405, 276] width 196 height 28
drag, startPoint x: 568, startPoint y: 210, endPoint x: 554, endPoint y: 208, distance: 14.6
click at [569, 210] on div at bounding box center [405, 199] width 810 height 399
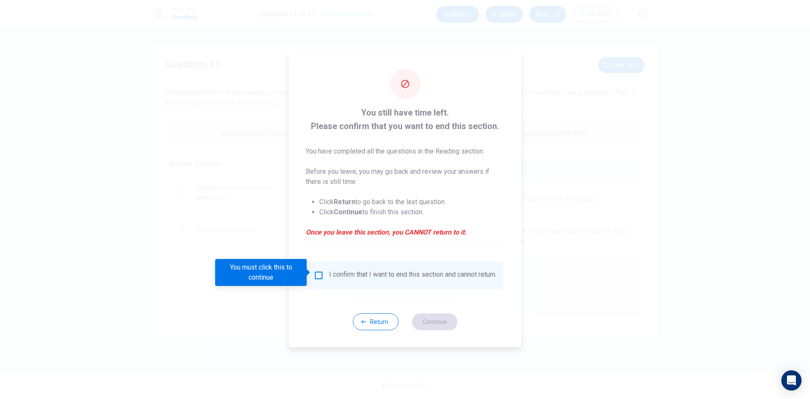
click at [384, 325] on button "Return" at bounding box center [376, 321] width 46 height 17
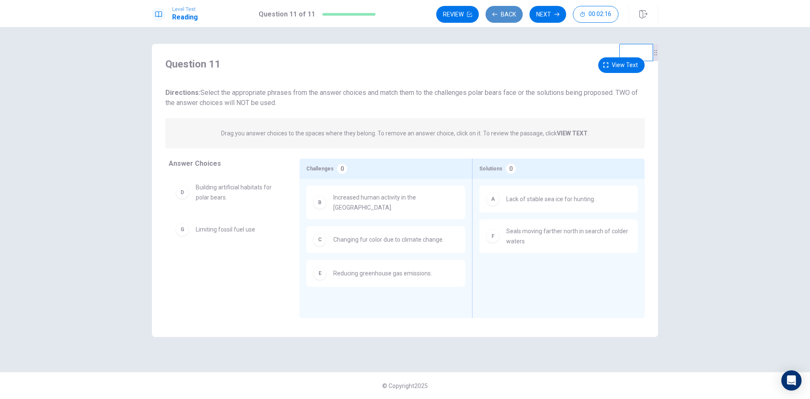
click at [507, 16] on button "Back" at bounding box center [503, 14] width 37 height 17
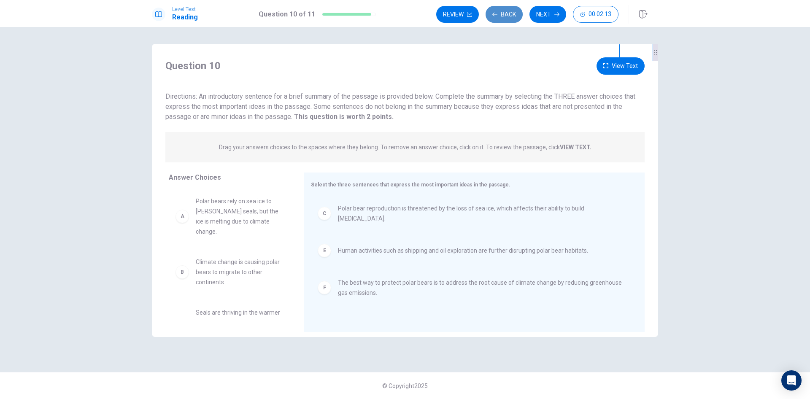
click at [507, 16] on button "Back" at bounding box center [503, 14] width 37 height 17
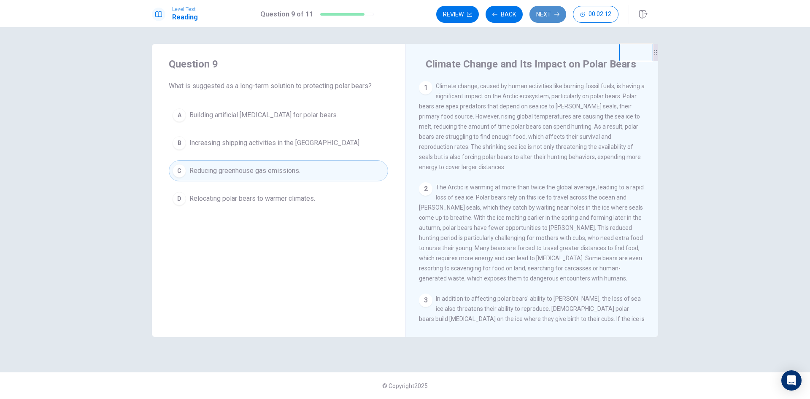
click at [558, 17] on button "Next" at bounding box center [547, 14] width 37 height 17
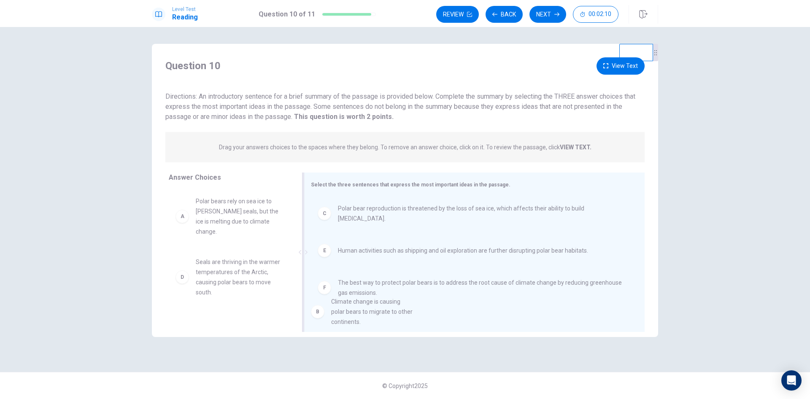
drag, startPoint x: 212, startPoint y: 259, endPoint x: 352, endPoint y: 312, distance: 149.2
click at [539, 14] on button "Next" at bounding box center [547, 14] width 37 height 17
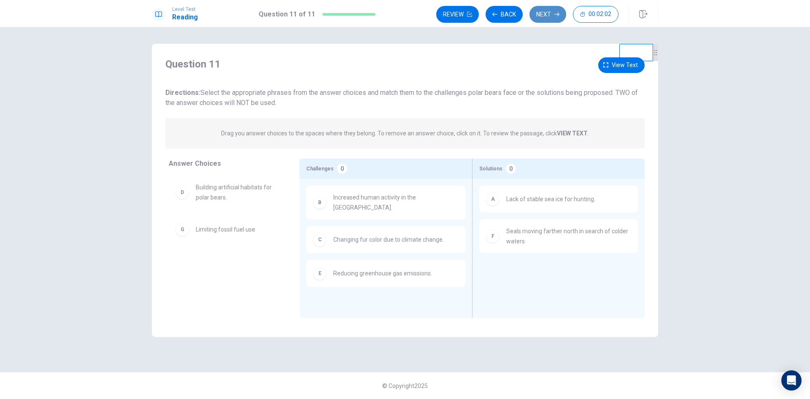
click at [544, 16] on button "Next" at bounding box center [547, 14] width 37 height 17
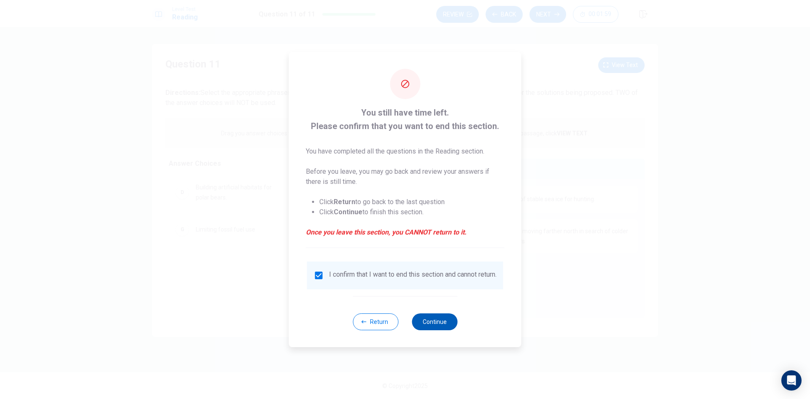
click at [433, 324] on button "Continue" at bounding box center [435, 321] width 46 height 17
click at [440, 323] on button "Continue" at bounding box center [435, 321] width 46 height 17
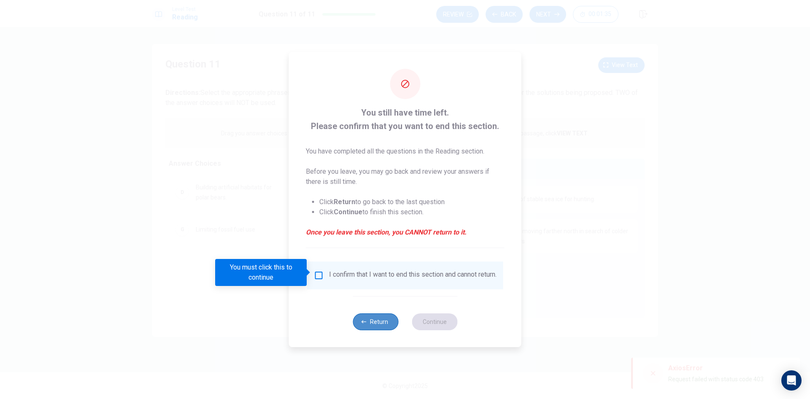
click at [367, 323] on button "Return" at bounding box center [376, 321] width 46 height 17
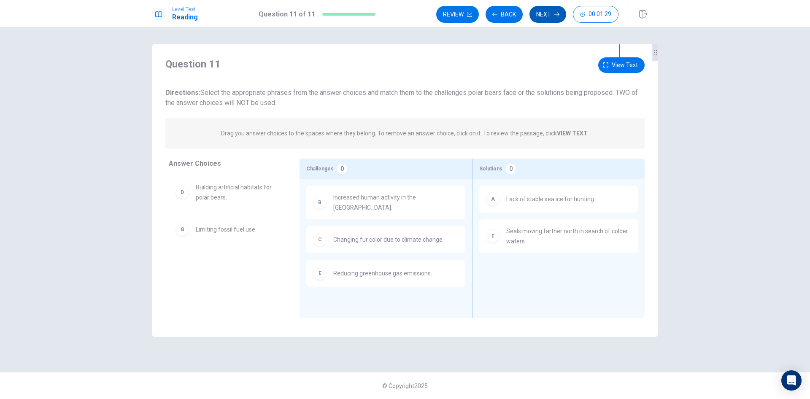
click at [542, 16] on button "Next" at bounding box center [547, 14] width 37 height 17
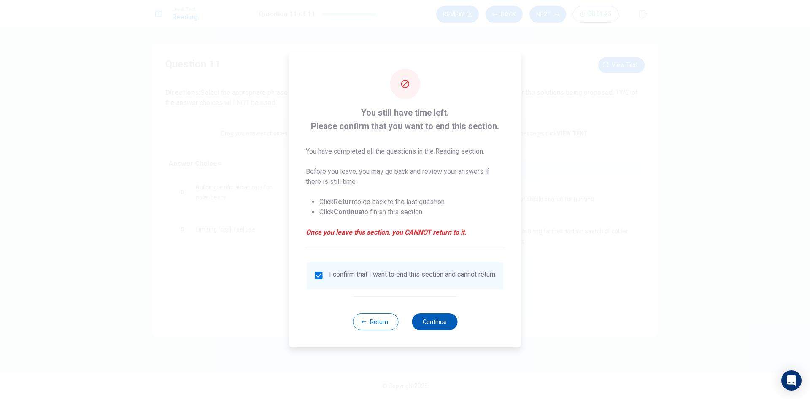
click at [440, 324] on button "Continue" at bounding box center [435, 321] width 46 height 17
click at [436, 320] on button "Continue" at bounding box center [435, 321] width 46 height 17
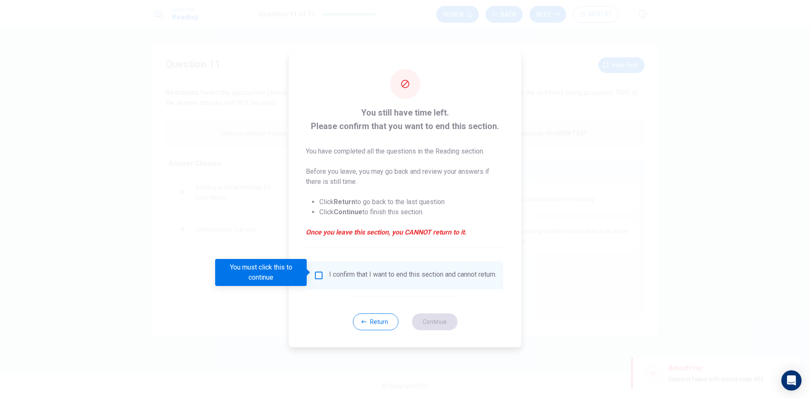
click at [377, 272] on div "I confirm that I want to end this section and cannot return." at bounding box center [412, 275] width 167 height 10
click at [308, 269] on span at bounding box center [309, 272] width 5 height 7
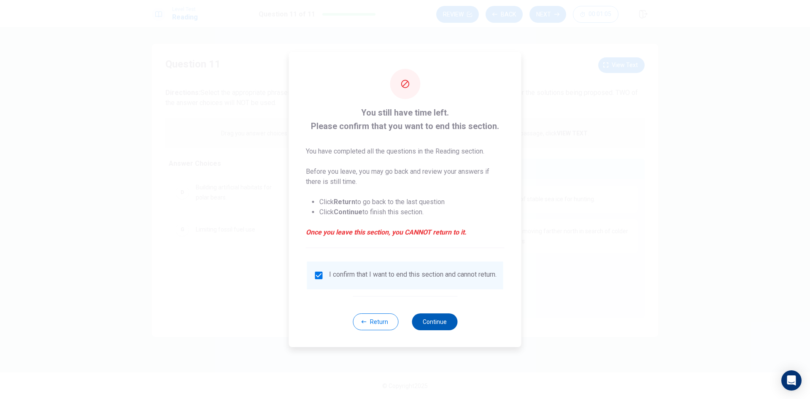
click at [433, 326] on button "Continue" at bounding box center [435, 321] width 46 height 17
click at [430, 326] on button "Continue" at bounding box center [435, 321] width 46 height 17
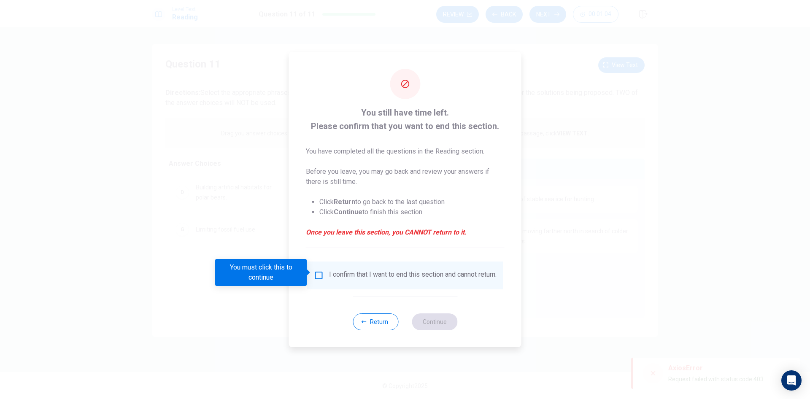
click at [323, 273] on div "I confirm that I want to end this section and cannot return." at bounding box center [405, 275] width 183 height 10
click at [310, 270] on span at bounding box center [309, 272] width 5 height 7
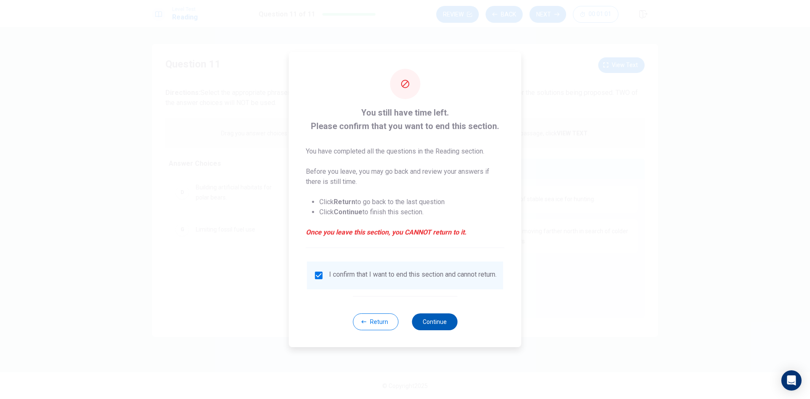
drag, startPoint x: 435, startPoint y: 325, endPoint x: 389, endPoint y: 323, distance: 45.6
click at [431, 325] on button "Continue" at bounding box center [435, 321] width 46 height 17
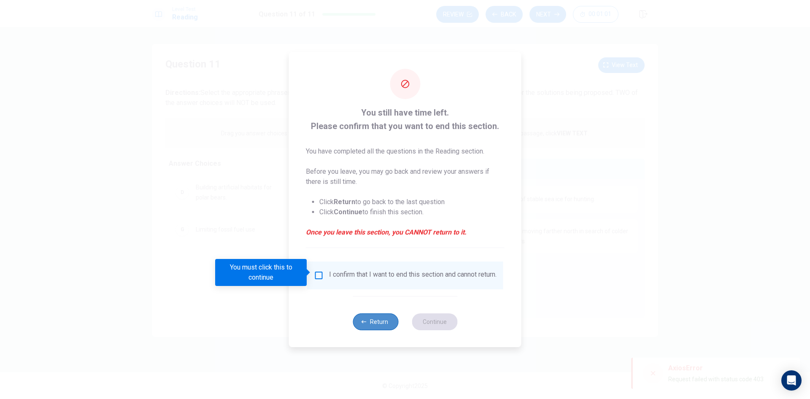
click at [381, 324] on button "Return" at bounding box center [376, 321] width 46 height 17
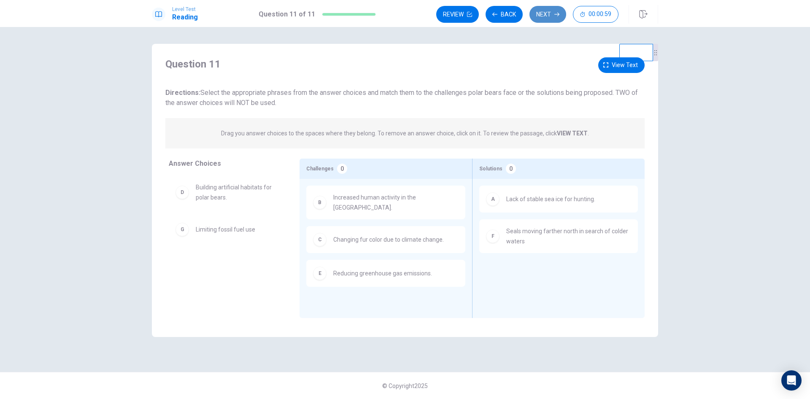
click at [536, 13] on button "Next" at bounding box center [547, 14] width 37 height 17
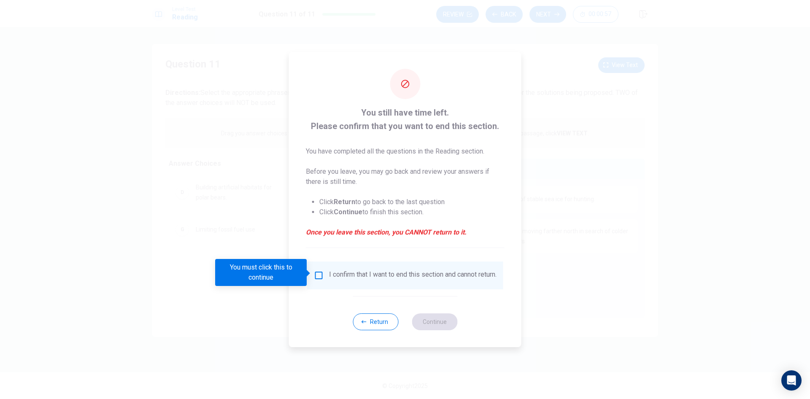
click at [317, 278] on div "I confirm that I want to end this section and cannot return." at bounding box center [405, 275] width 183 height 10
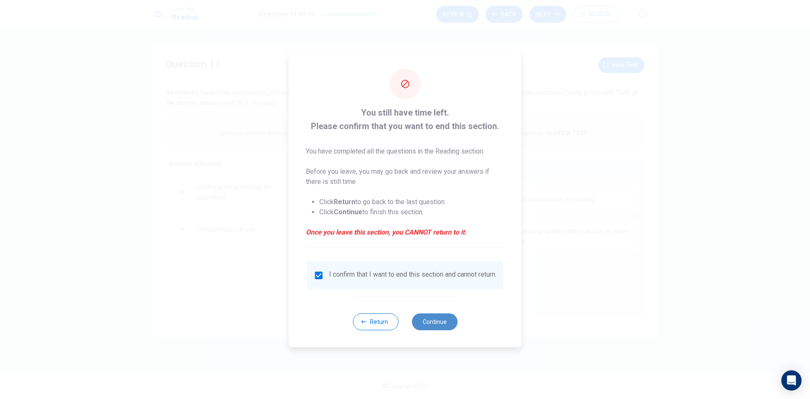
click at [445, 318] on button "Continue" at bounding box center [435, 321] width 46 height 17
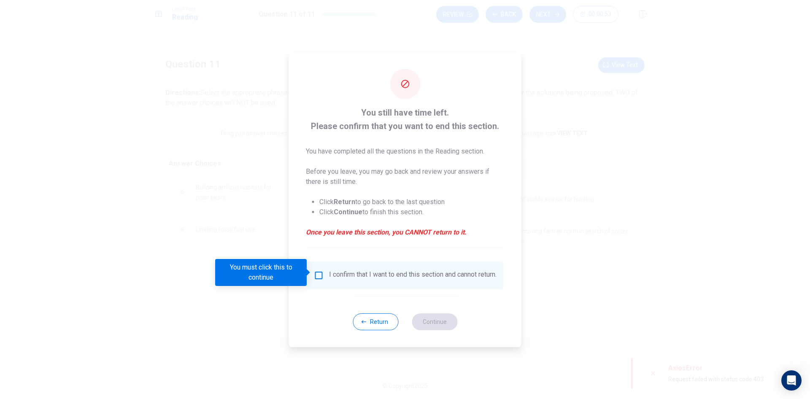
click at [335, 270] on div "I confirm that I want to end this section and cannot return." at bounding box center [412, 275] width 167 height 10
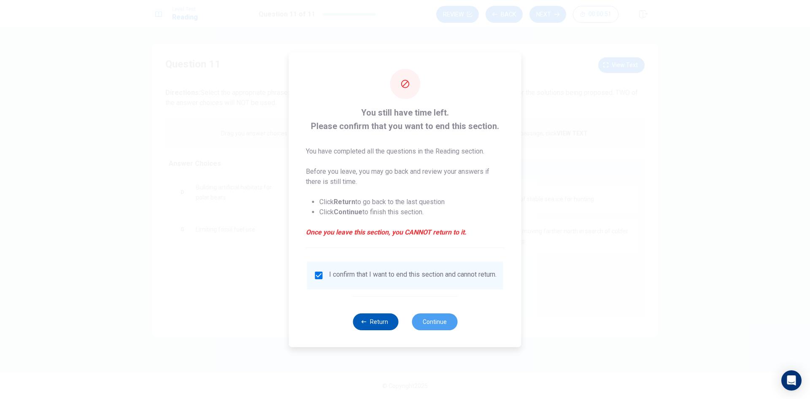
drag, startPoint x: 429, startPoint y: 325, endPoint x: 361, endPoint y: 333, distance: 68.4
click at [429, 325] on button "Continue" at bounding box center [435, 321] width 46 height 17
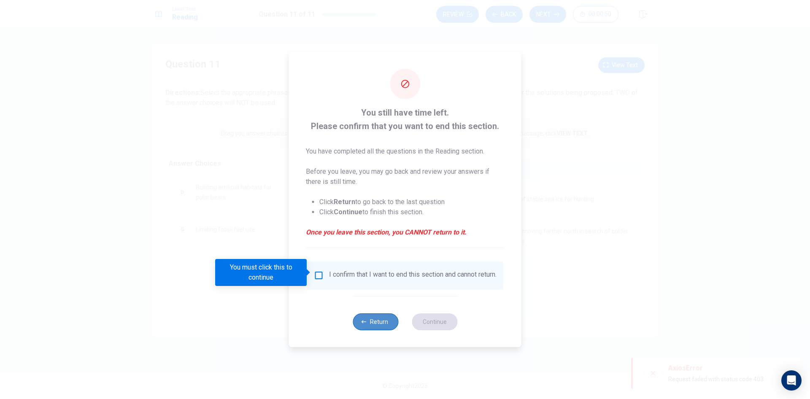
drag, startPoint x: 364, startPoint y: 326, endPoint x: 492, endPoint y: 249, distance: 149.2
click at [364, 324] on icon "button" at bounding box center [363, 321] width 5 height 5
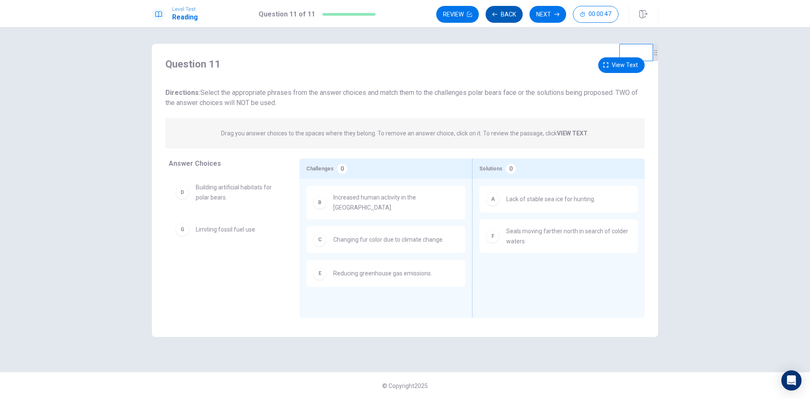
click at [503, 14] on button "Back" at bounding box center [503, 14] width 37 height 17
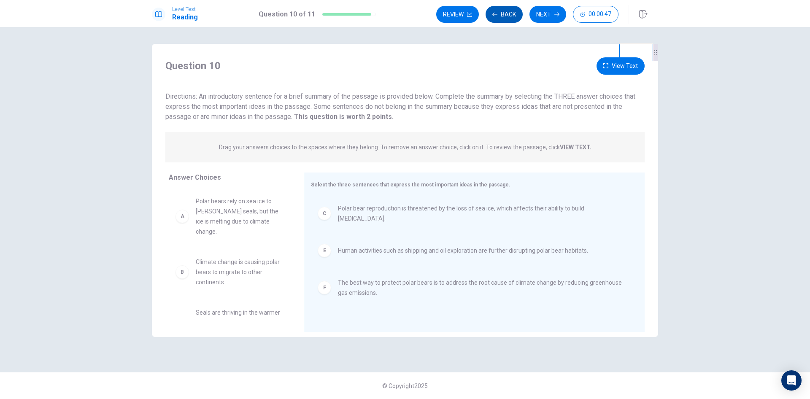
click at [503, 14] on button "Back" at bounding box center [503, 14] width 37 height 17
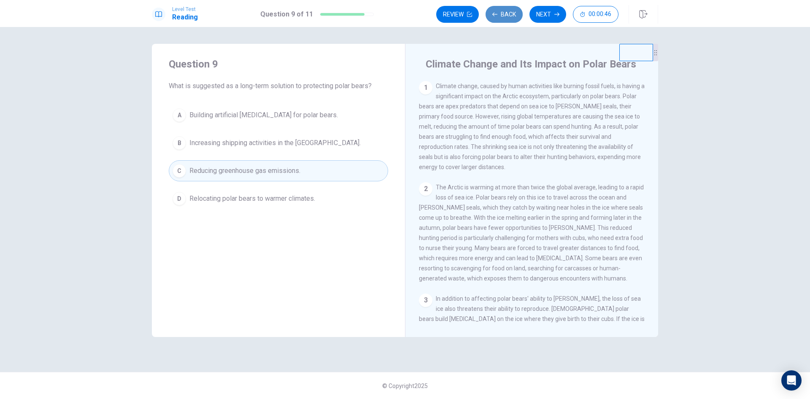
click at [503, 14] on button "Back" at bounding box center [503, 14] width 37 height 17
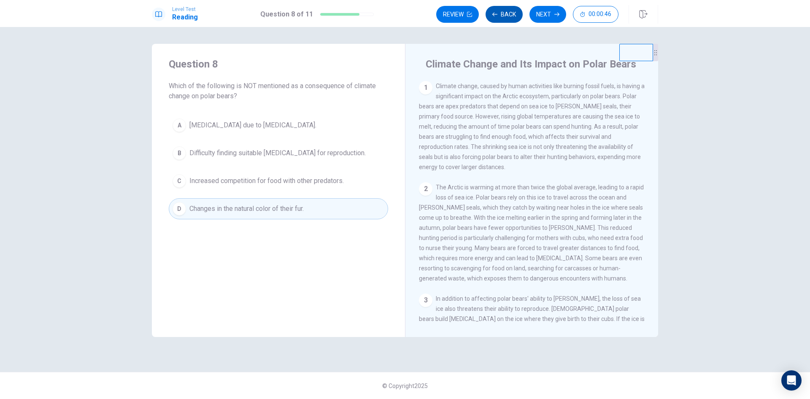
click at [503, 14] on button "Back" at bounding box center [503, 14] width 37 height 17
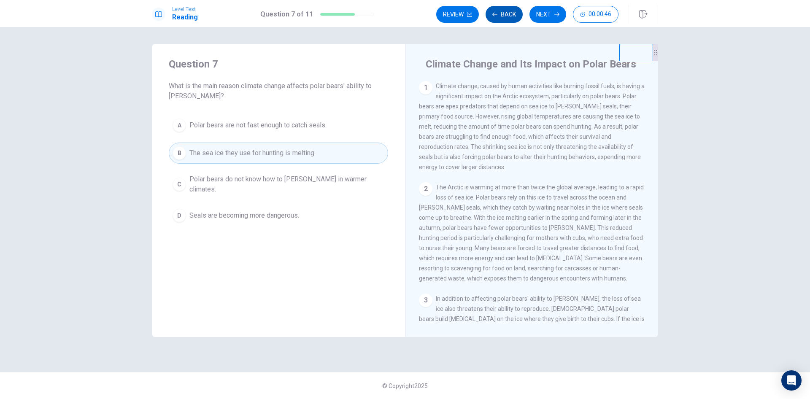
click at [503, 14] on button "Back" at bounding box center [503, 14] width 37 height 17
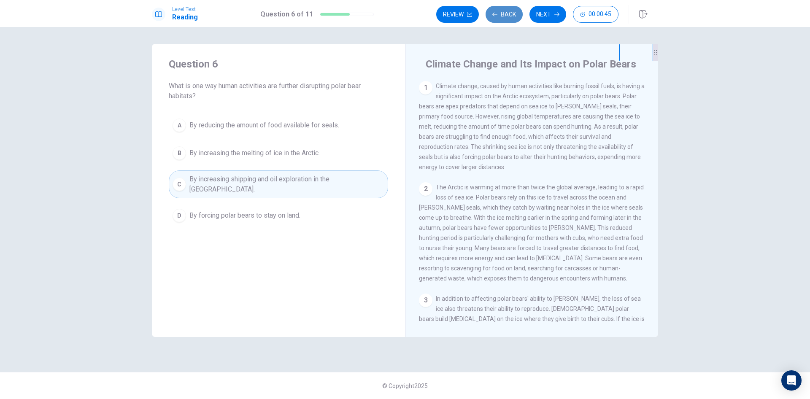
click at [503, 14] on button "Back" at bounding box center [503, 14] width 37 height 17
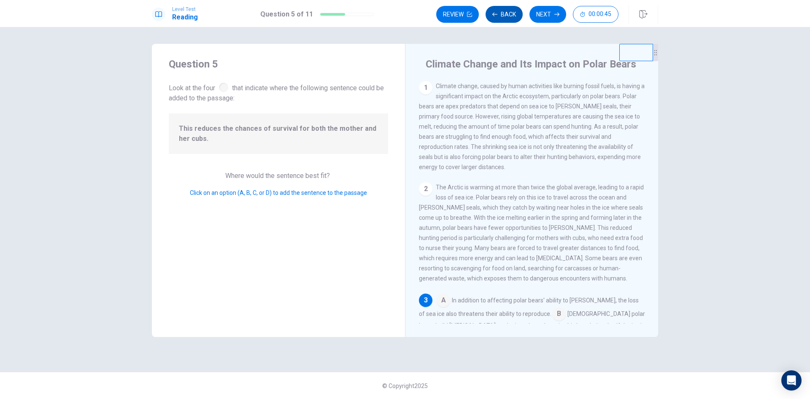
scroll to position [157, 0]
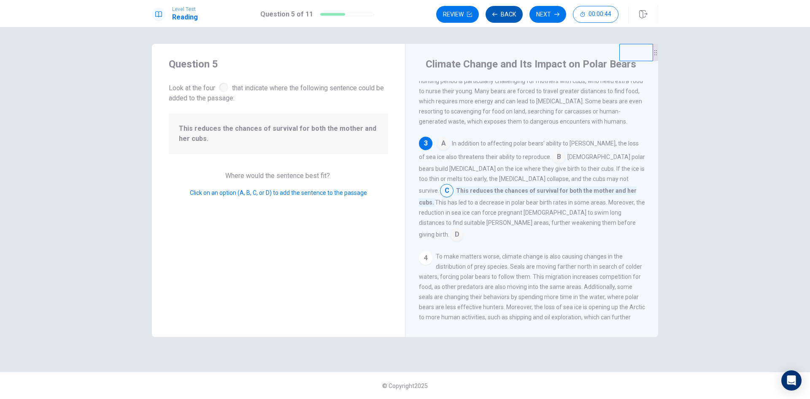
click at [503, 14] on button "Back" at bounding box center [503, 14] width 37 height 17
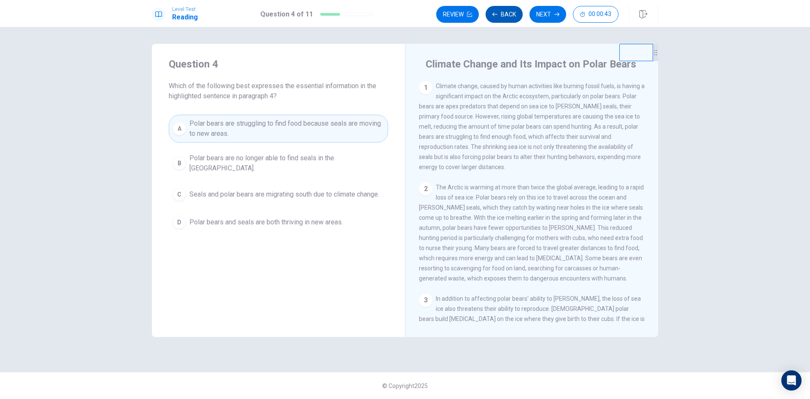
click at [503, 14] on button "Back" at bounding box center [503, 14] width 37 height 17
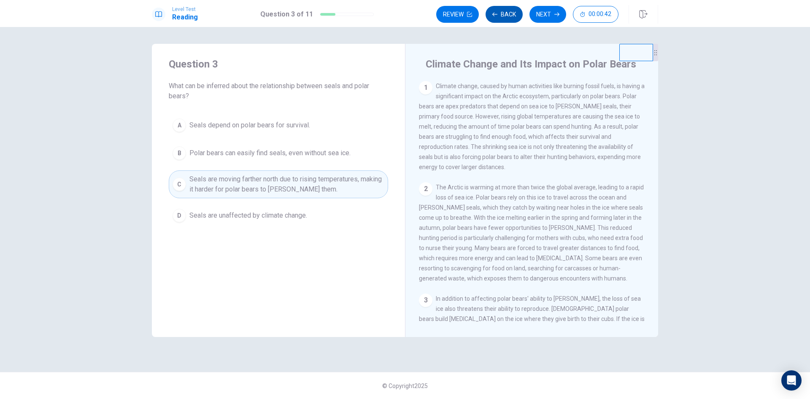
click at [503, 14] on button "Back" at bounding box center [503, 14] width 37 height 17
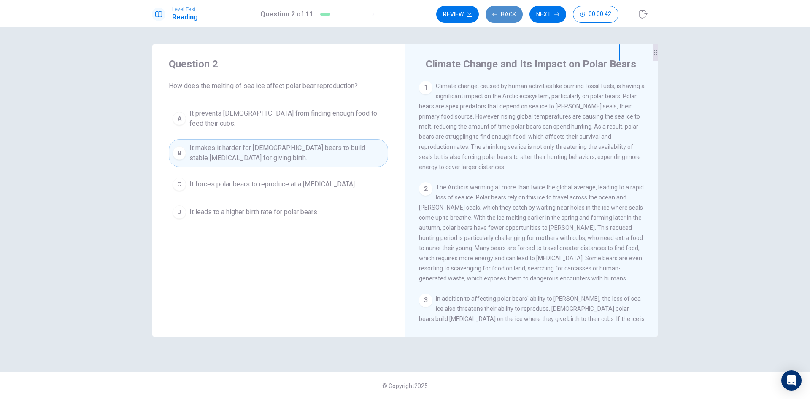
click at [503, 14] on button "Back" at bounding box center [503, 14] width 37 height 17
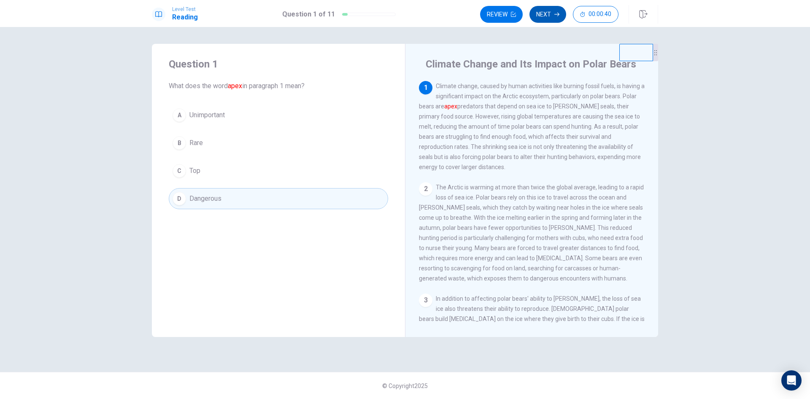
click at [542, 11] on button "Next" at bounding box center [547, 14] width 37 height 17
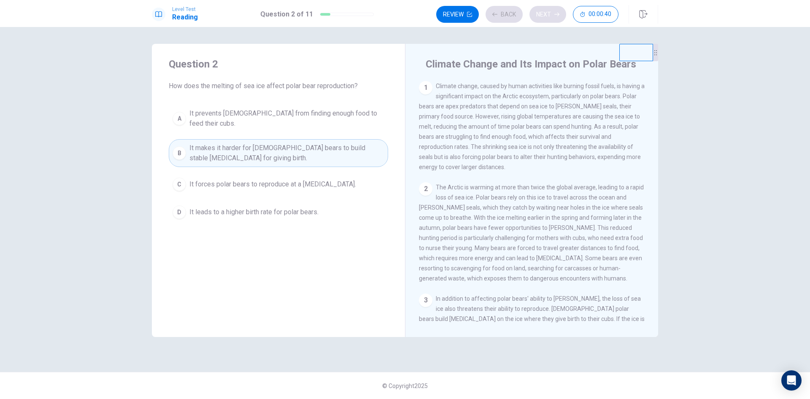
click at [542, 11] on div "Review Back Next 00:00:40" at bounding box center [527, 14] width 182 height 17
click at [540, 16] on button "Next" at bounding box center [547, 14] width 37 height 17
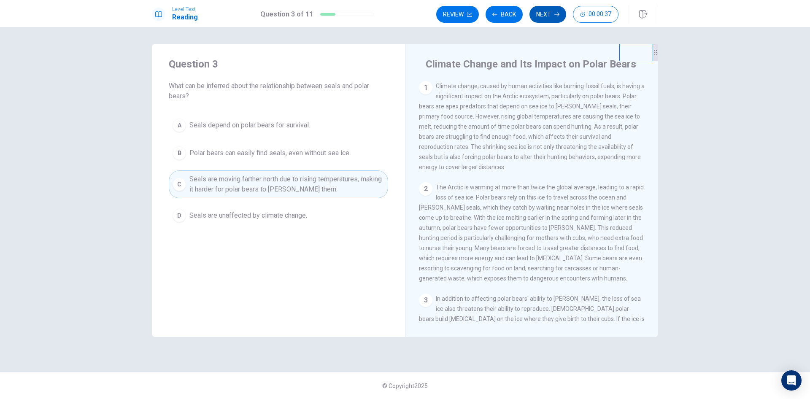
click at [540, 16] on button "Next" at bounding box center [547, 14] width 37 height 17
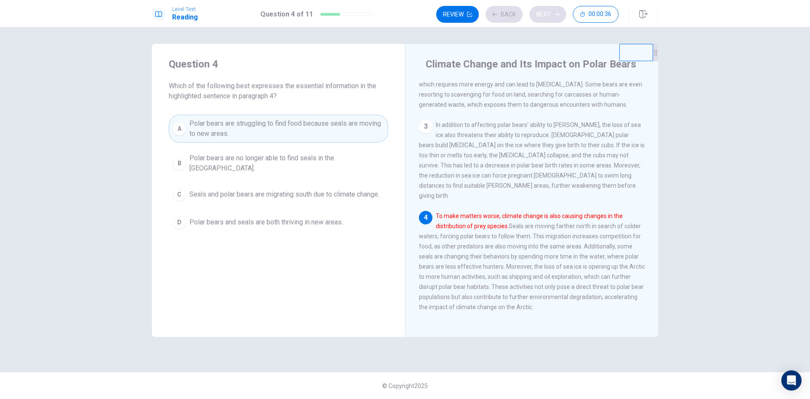
scroll to position [252, 0]
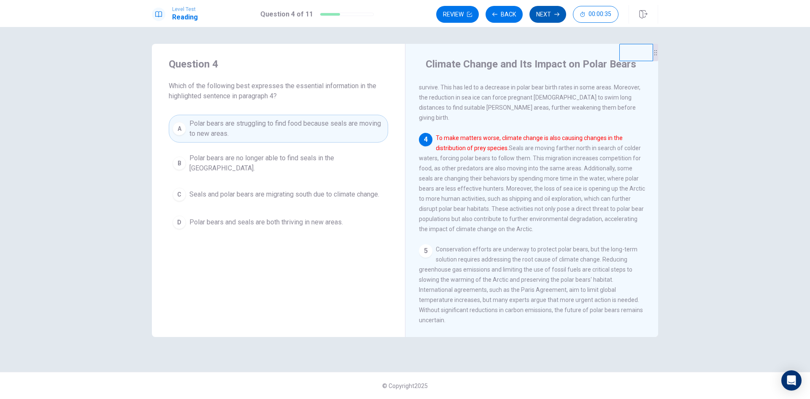
click at [540, 16] on button "Next" at bounding box center [547, 14] width 37 height 17
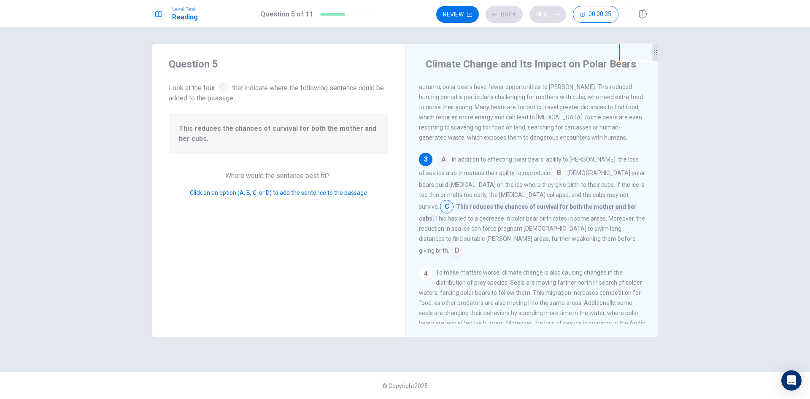
scroll to position [157, 0]
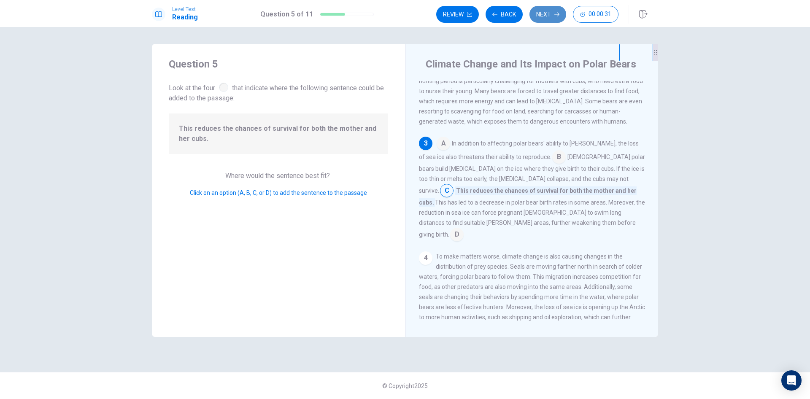
click at [540, 16] on button "Next" at bounding box center [547, 14] width 37 height 17
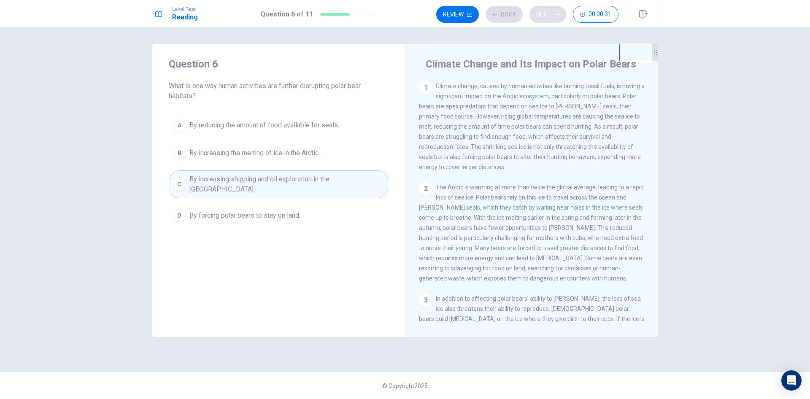
click at [540, 16] on div "Review Back Next 00:00:31" at bounding box center [527, 14] width 182 height 17
click at [540, 16] on button "Next" at bounding box center [547, 14] width 37 height 17
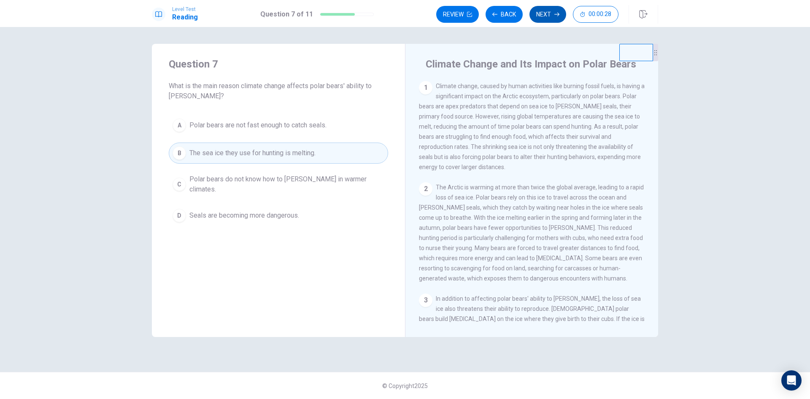
click at [540, 16] on button "Next" at bounding box center [547, 14] width 37 height 17
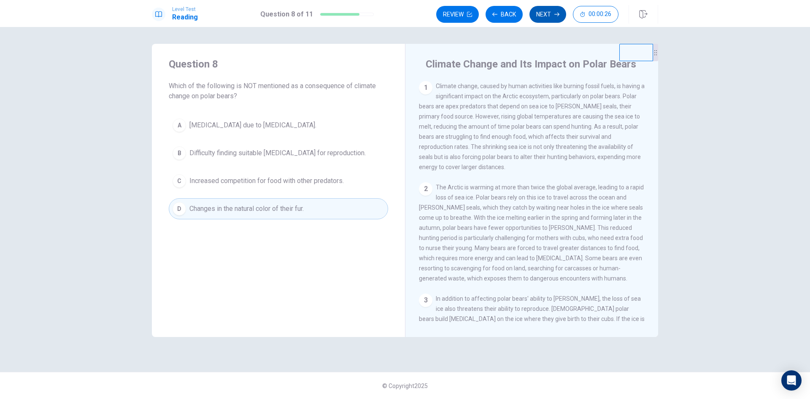
click at [540, 16] on button "Next" at bounding box center [547, 14] width 37 height 17
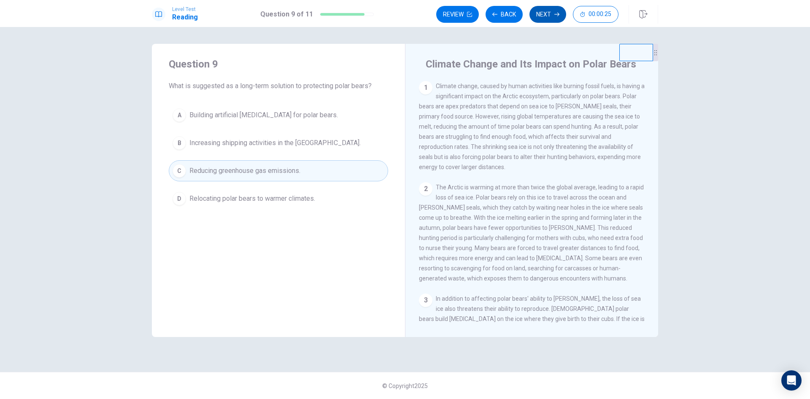
click at [540, 16] on button "Next" at bounding box center [547, 14] width 37 height 17
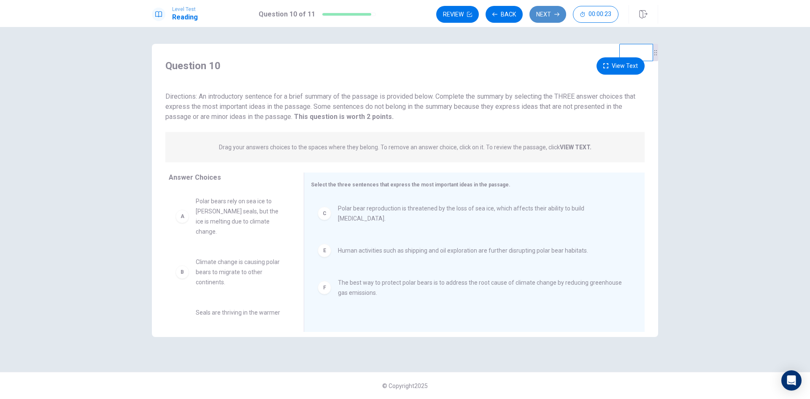
click at [540, 16] on button "Next" at bounding box center [547, 14] width 37 height 17
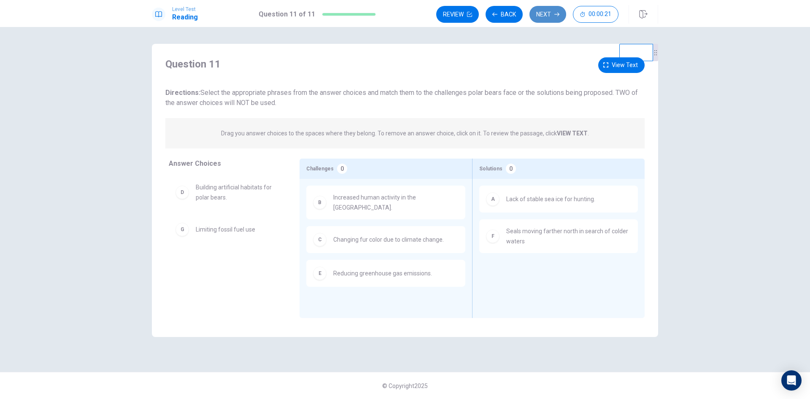
click at [540, 16] on button "Next" at bounding box center [547, 14] width 37 height 17
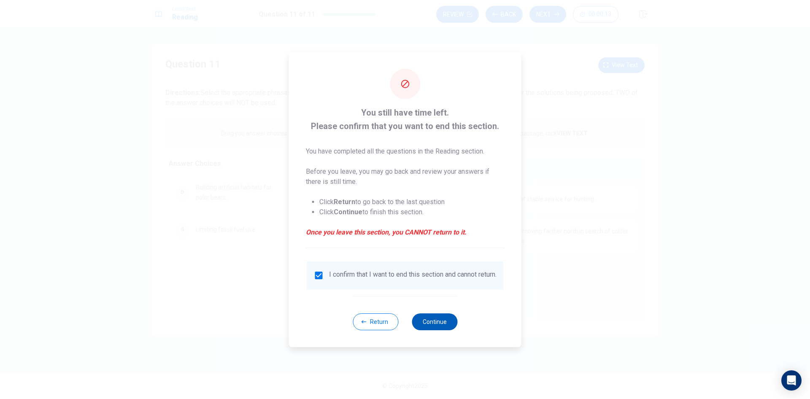
click at [440, 326] on button "Continue" at bounding box center [435, 321] width 46 height 17
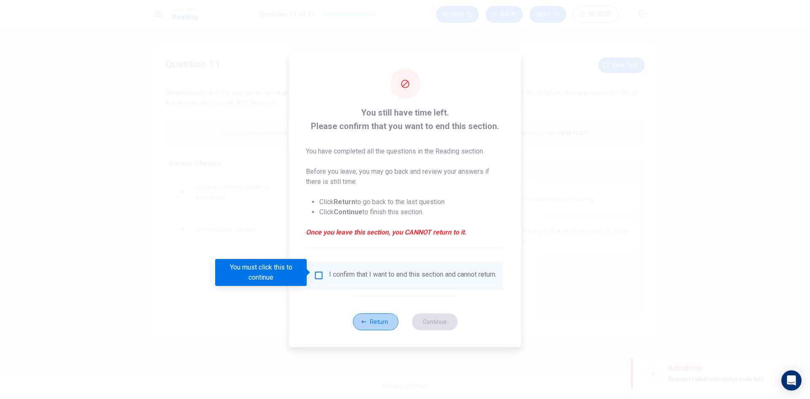
drag, startPoint x: 374, startPoint y: 326, endPoint x: 411, endPoint y: 293, distance: 49.0
click at [370, 324] on button "Return" at bounding box center [376, 321] width 46 height 17
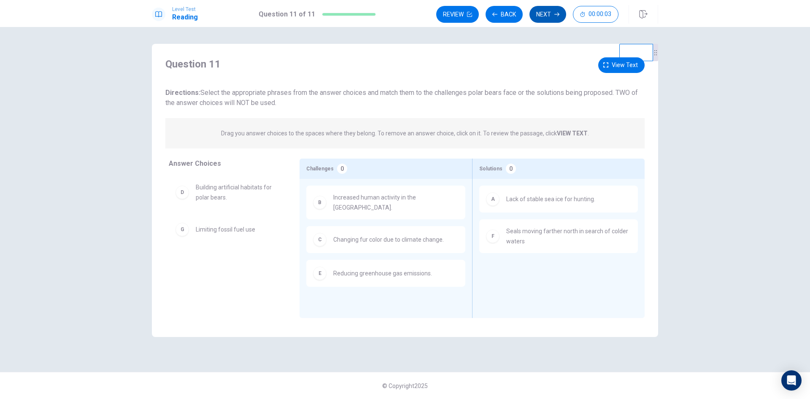
click at [545, 17] on button "Next" at bounding box center [547, 14] width 37 height 17
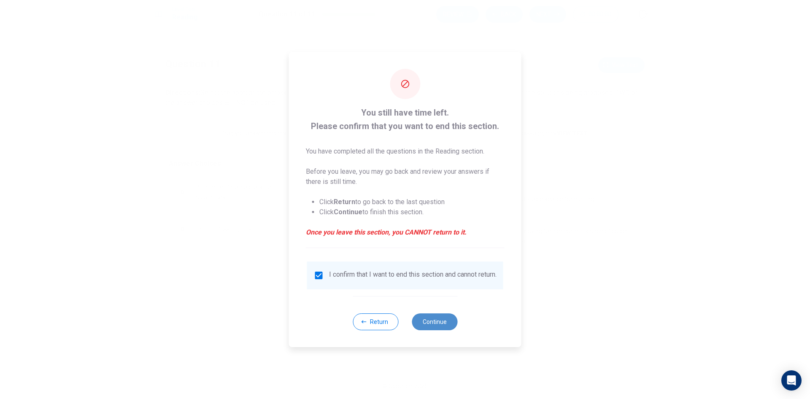
click at [434, 326] on button "Continue" at bounding box center [435, 321] width 46 height 17
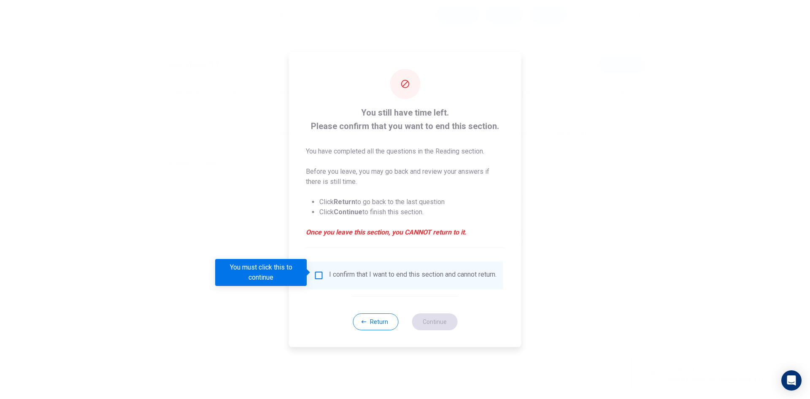
click at [643, 165] on div at bounding box center [405, 199] width 810 height 399
click at [337, 267] on div "I confirm that I want to end this section and cannot return." at bounding box center [405, 276] width 196 height 28
click at [331, 273] on div "I confirm that I want to end this section and cannot return." at bounding box center [412, 275] width 167 height 10
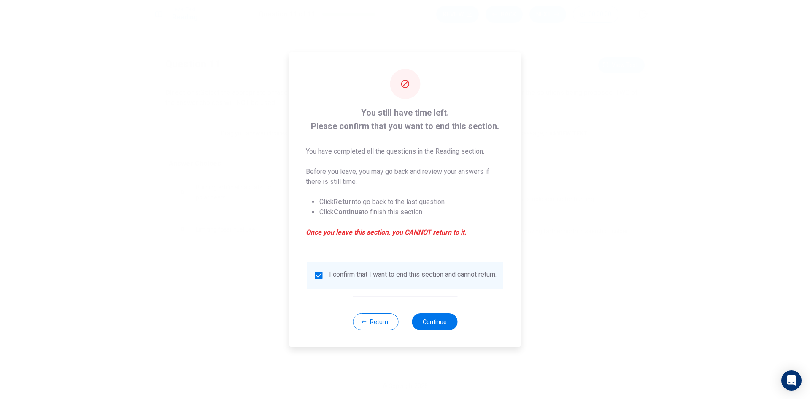
click at [437, 336] on div "Return Continue" at bounding box center [405, 321] width 105 height 51
click at [443, 327] on button "Continue" at bounding box center [435, 321] width 46 height 17
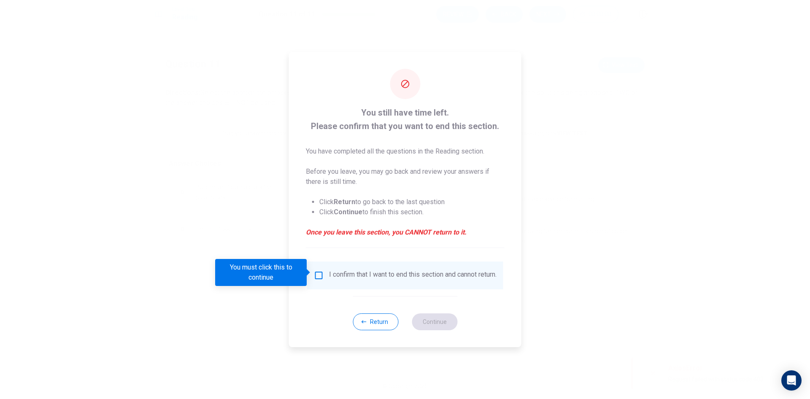
click at [446, 333] on div "Return Continue" at bounding box center [405, 321] width 105 height 51
click at [380, 324] on button "Return" at bounding box center [376, 321] width 46 height 17
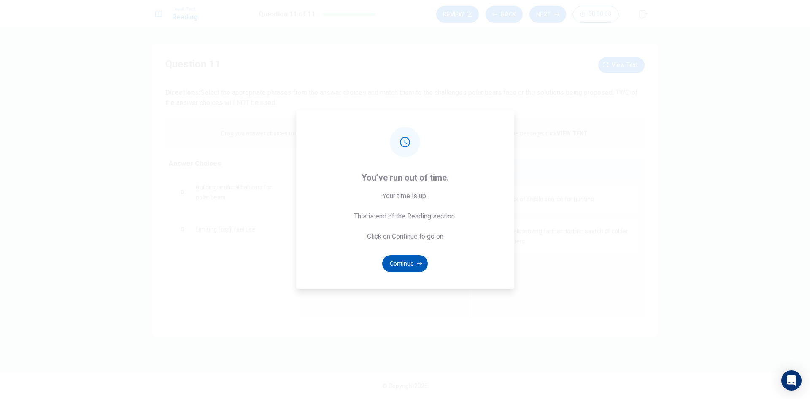
click at [408, 261] on button "Continue" at bounding box center [405, 263] width 46 height 17
click at [413, 278] on div "You’ve run out of time. Your time is up. This is end of the Reading section. Cl…" at bounding box center [405, 199] width 218 height 179
click at [414, 270] on button "Continue" at bounding box center [405, 263] width 46 height 17
click at [423, 269] on button "Continue" at bounding box center [405, 263] width 46 height 17
click at [405, 263] on button "Continue" at bounding box center [405, 263] width 46 height 17
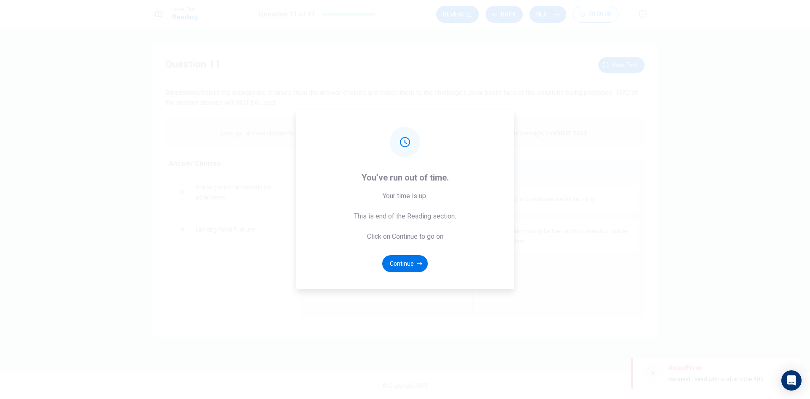
click at [399, 276] on div "You’ve run out of time. Your time is up. This is end of the Reading section. Cl…" at bounding box center [405, 199] width 218 height 179
drag, startPoint x: 605, startPoint y: 226, endPoint x: 588, endPoint y: 229, distance: 17.9
click at [605, 229] on div "You’ve run out of time. Your time is up. This is end of the Reading section. Cl…" at bounding box center [405, 199] width 810 height 399
click at [405, 270] on button "Continue" at bounding box center [405, 263] width 46 height 17
click at [422, 265] on button "Continue" at bounding box center [405, 263] width 46 height 17
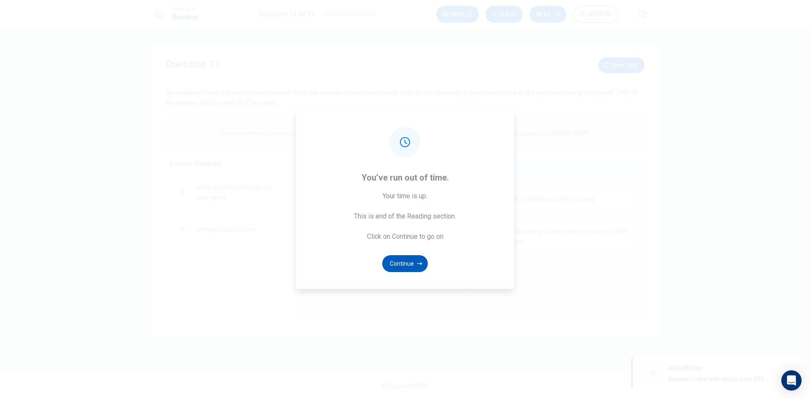
click at [401, 269] on button "Continue" at bounding box center [405, 263] width 46 height 17
click at [407, 272] on button "Continue" at bounding box center [405, 263] width 46 height 17
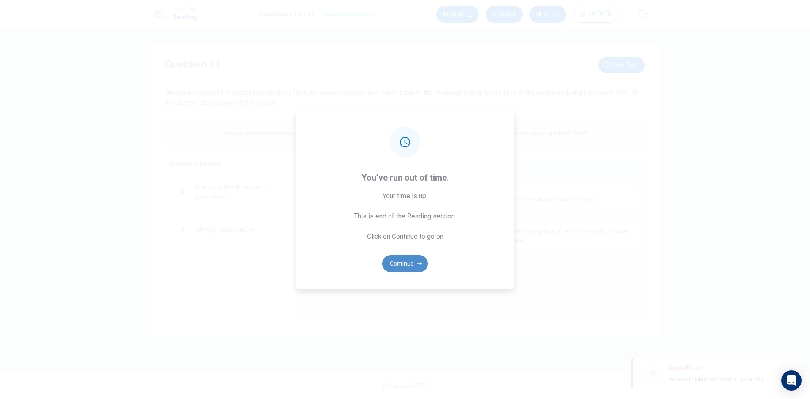
click at [413, 267] on button "Continue" at bounding box center [405, 263] width 46 height 17
click at [414, 267] on button "Continue" at bounding box center [405, 263] width 46 height 17
click at [419, 267] on button "Continue" at bounding box center [405, 263] width 46 height 17
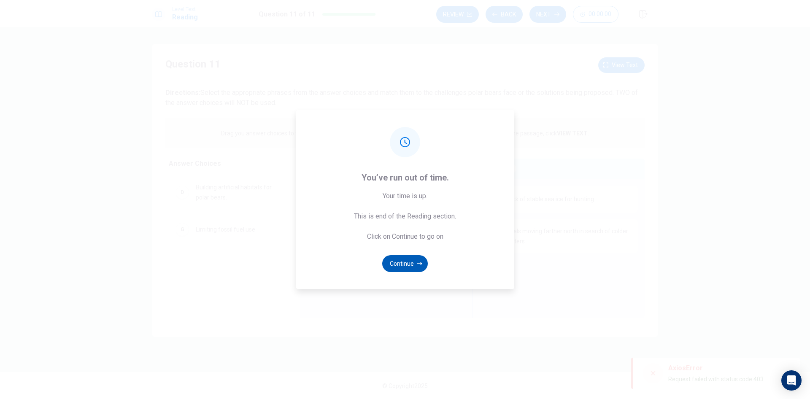
click at [411, 263] on button "Continue" at bounding box center [405, 263] width 46 height 17
click at [413, 270] on button "Continue" at bounding box center [405, 263] width 46 height 17
drag, startPoint x: 620, startPoint y: 235, endPoint x: 620, endPoint y: 222, distance: 13.5
click at [620, 228] on div "You’ve run out of time. Your time is up. This is end of the Reading section. Cl…" at bounding box center [405, 199] width 810 height 399
